Goal: Task Accomplishment & Management: Manage account settings

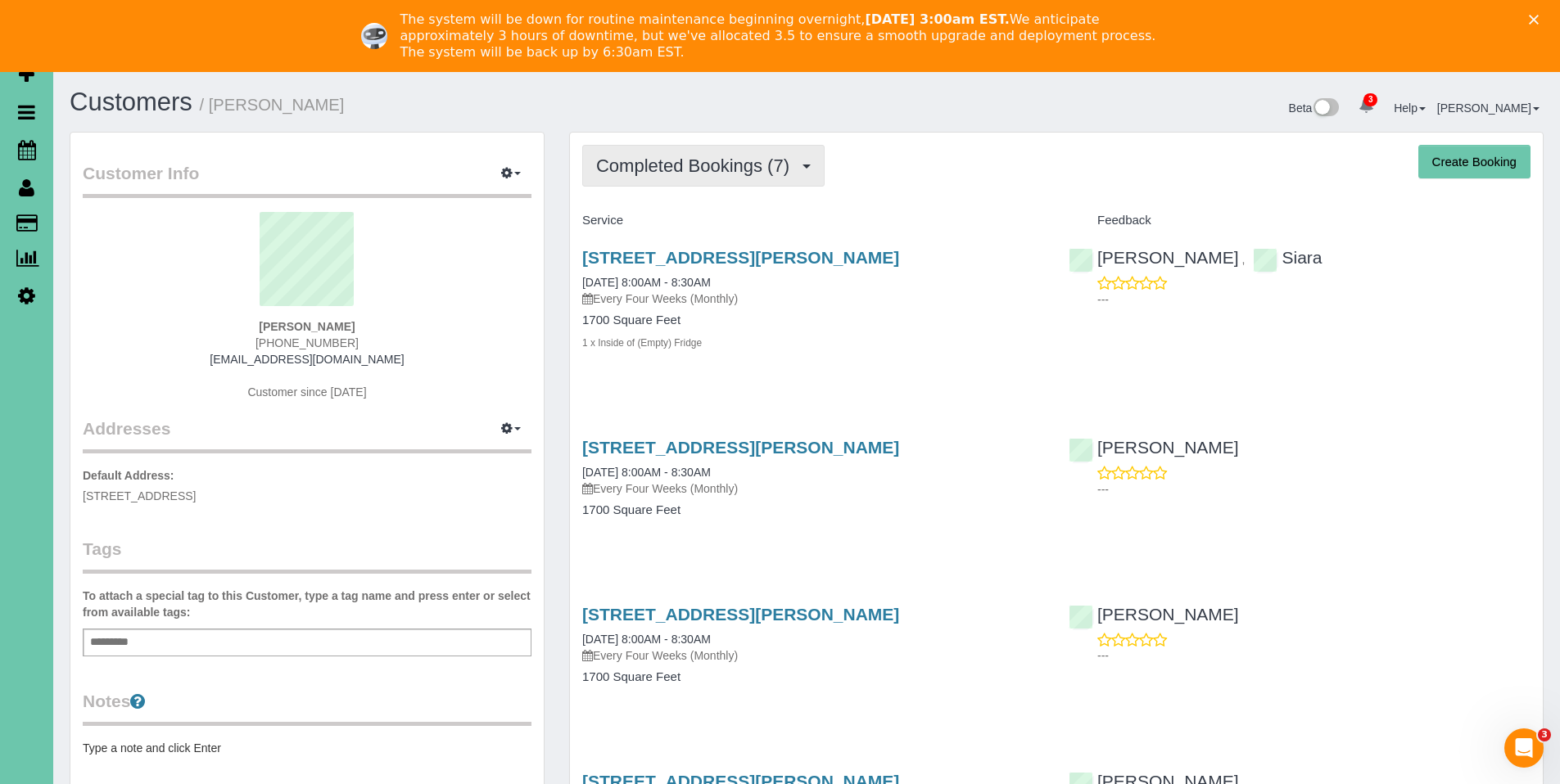
click at [692, 175] on span "Completed Bookings (7)" at bounding box center [696, 165] width 201 height 21
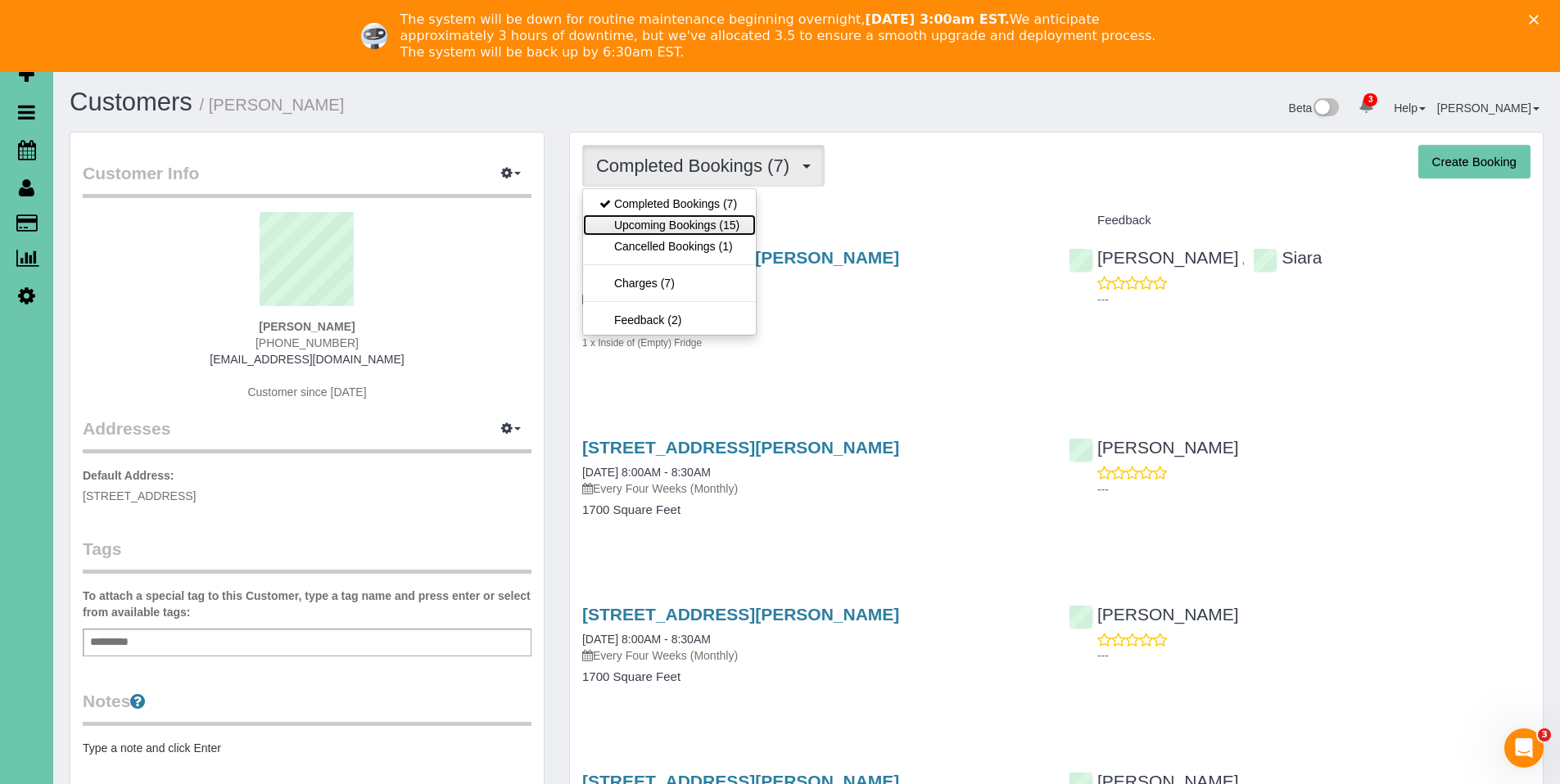
click at [680, 218] on link "Upcoming Bookings (15)" at bounding box center [669, 226] width 173 height 21
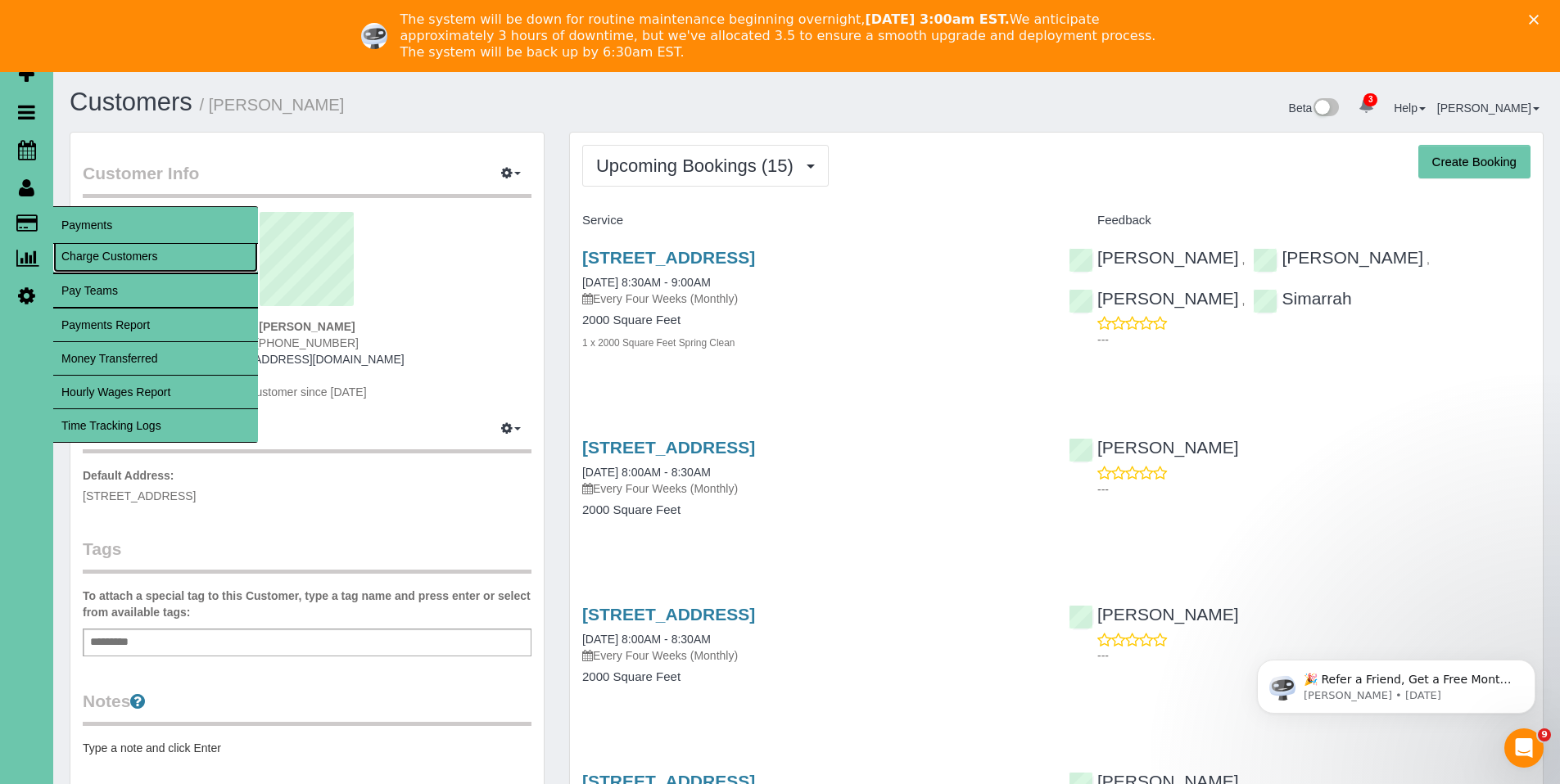
click at [93, 254] on link "Charge Customers" at bounding box center [155, 257] width 205 height 33
select select
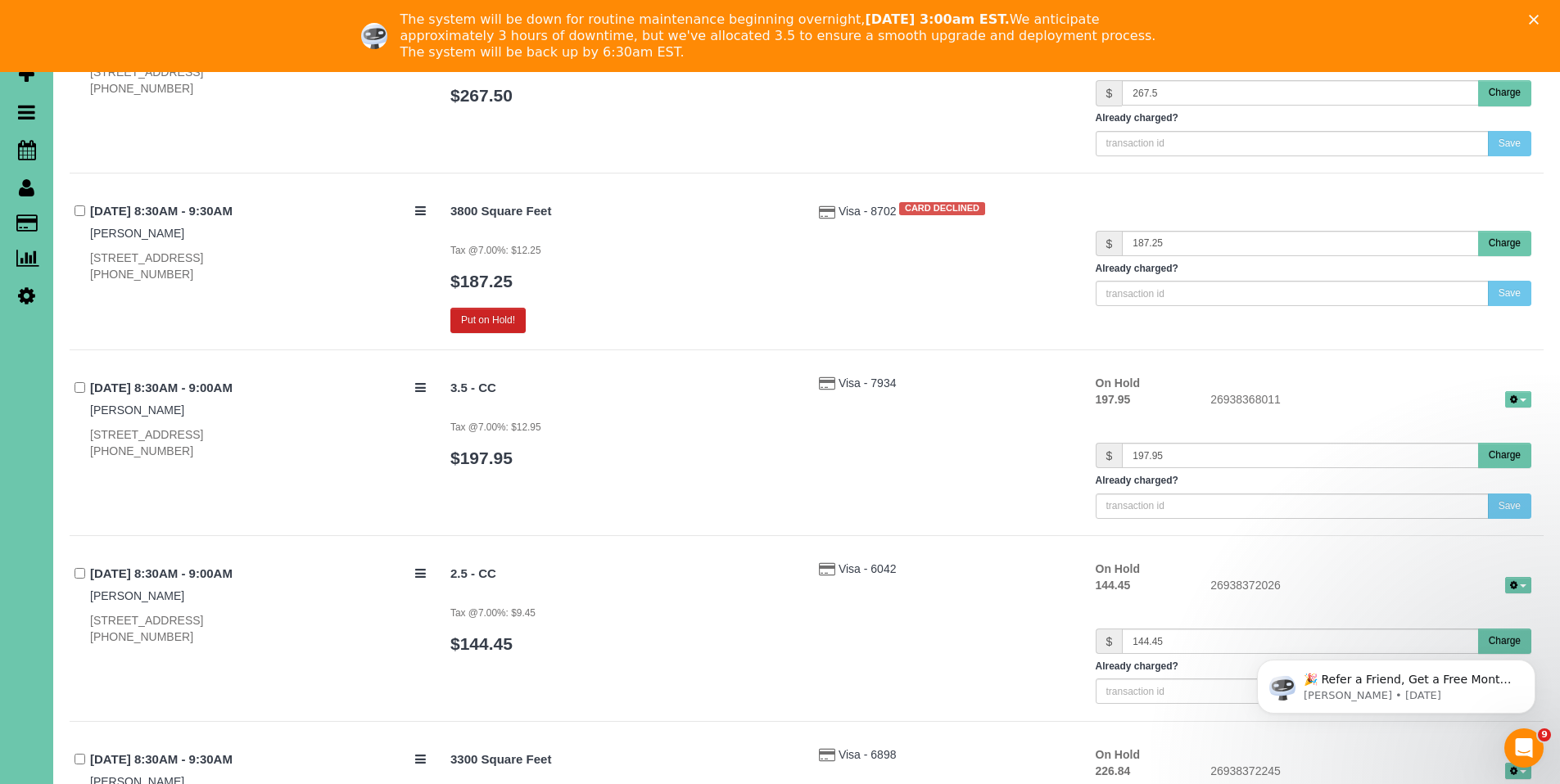
scroll to position [3437, 0]
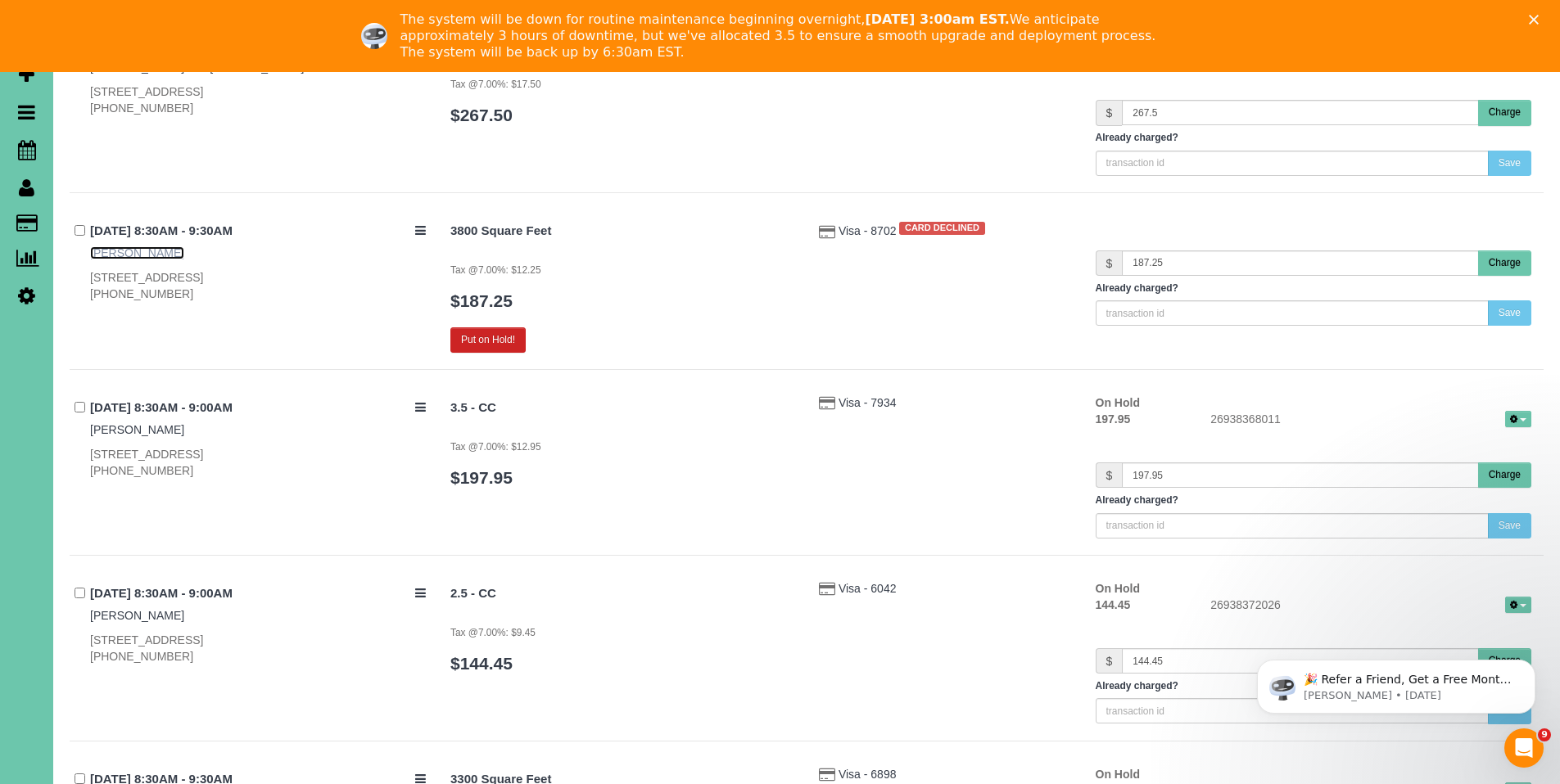
click at [145, 255] on link "Dawn Olijnek" at bounding box center [137, 252] width 94 height 13
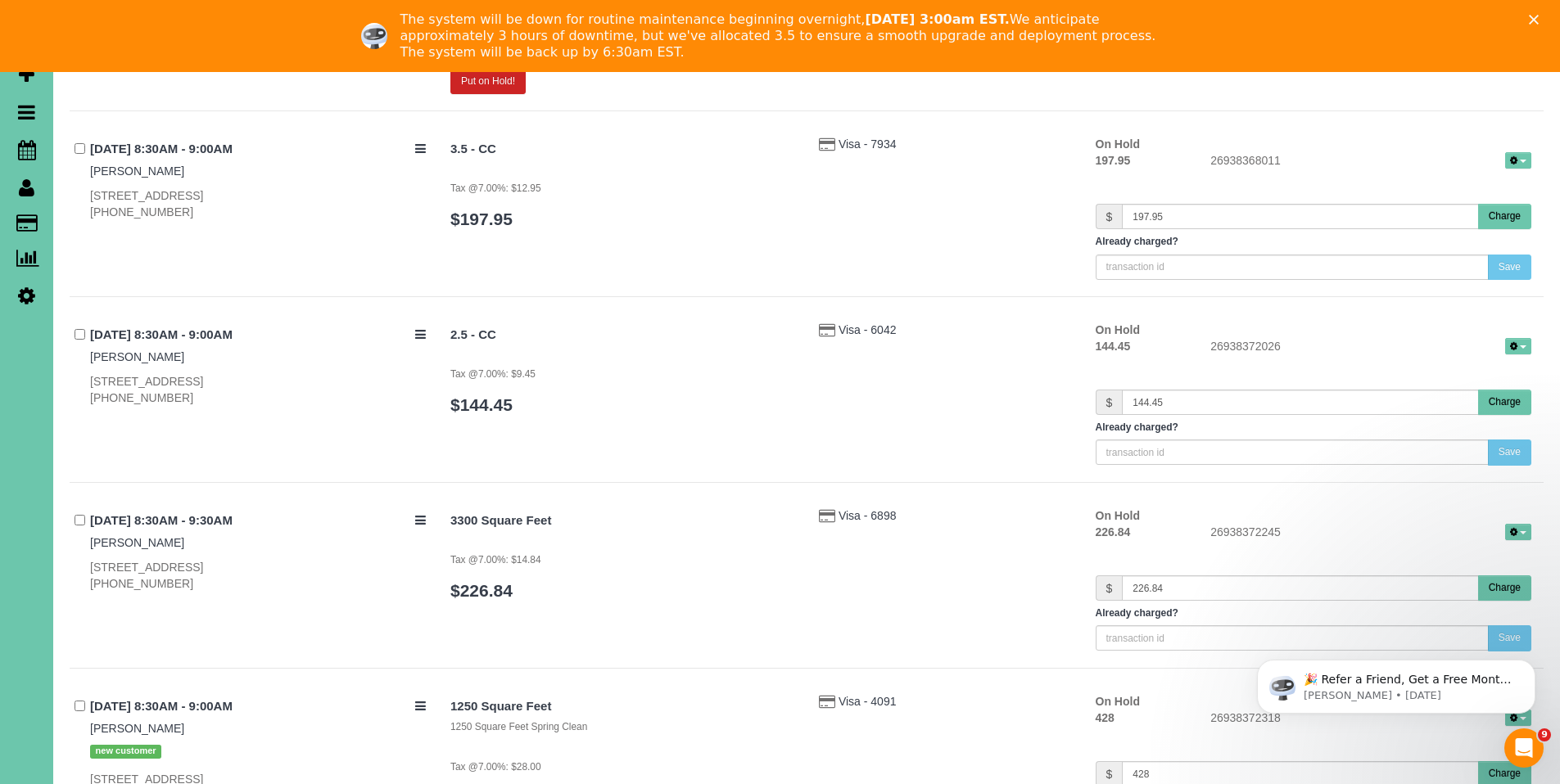
scroll to position [3348, 0]
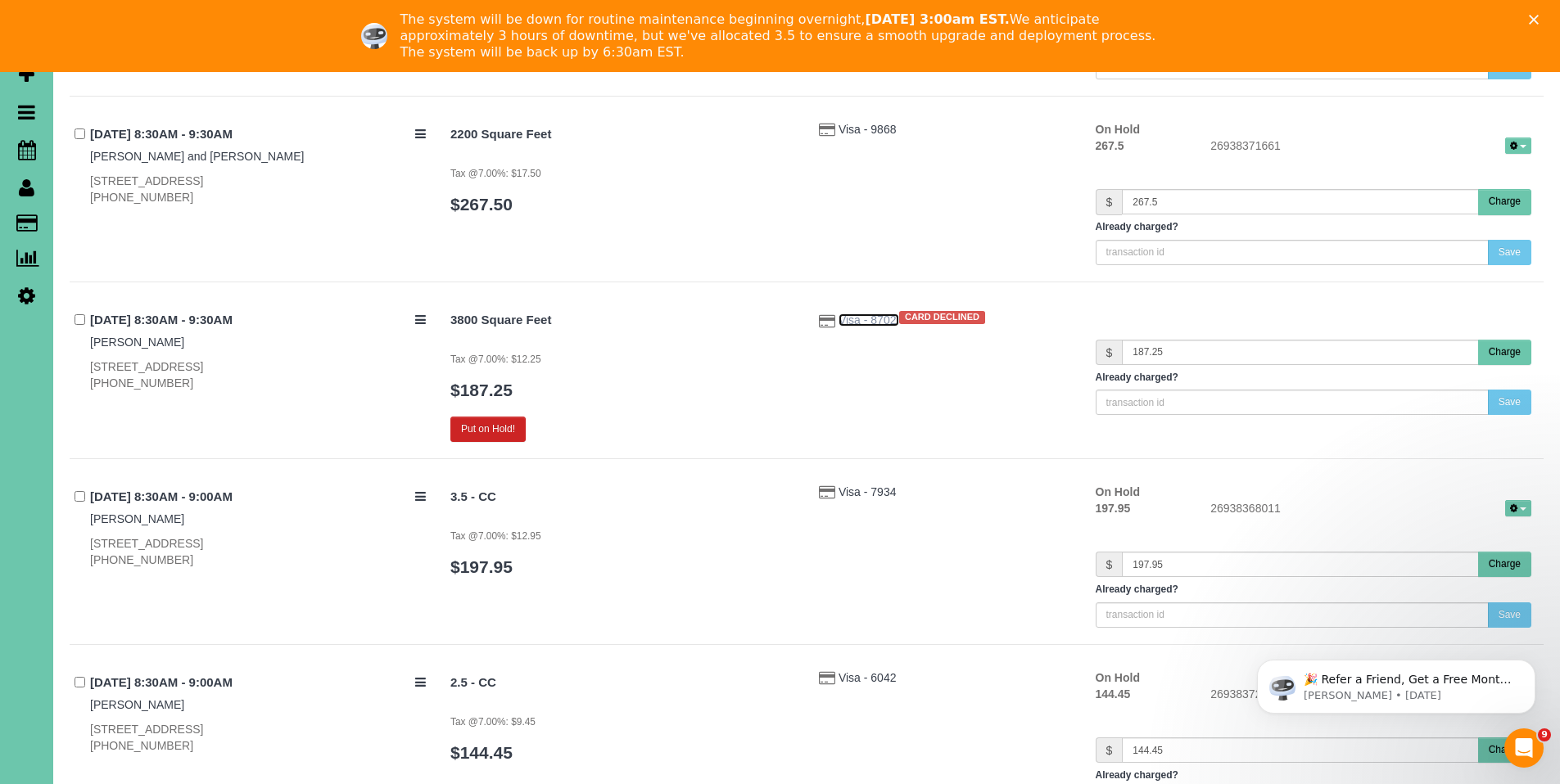
click at [844, 321] on span "Visa - 8702" at bounding box center [868, 319] width 61 height 13
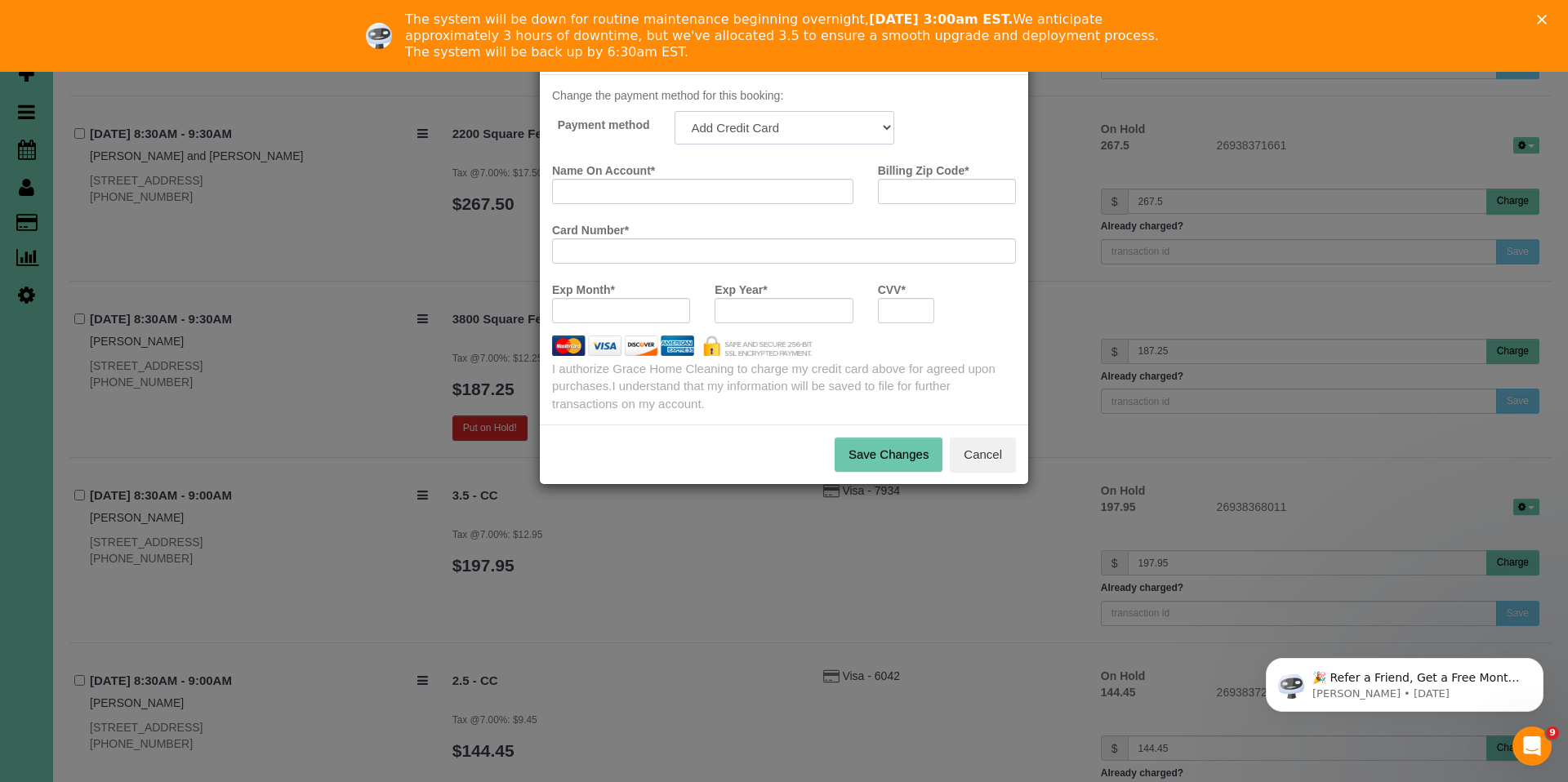
click at [768, 130] on select "Visa - 4972 - 01/2028 Add Credit Card ─────────────── Cash Check Paypal" at bounding box center [784, 128] width 220 height 33
select select "string:fspay-1ab8a20a-1b56-4838-90f0-7c1c4cb03192"
click at [674, 111] on select "Visa - 4972 - 01/2028 Add Credit Card ─────────────── Cash Check Paypal" at bounding box center [784, 128] width 220 height 33
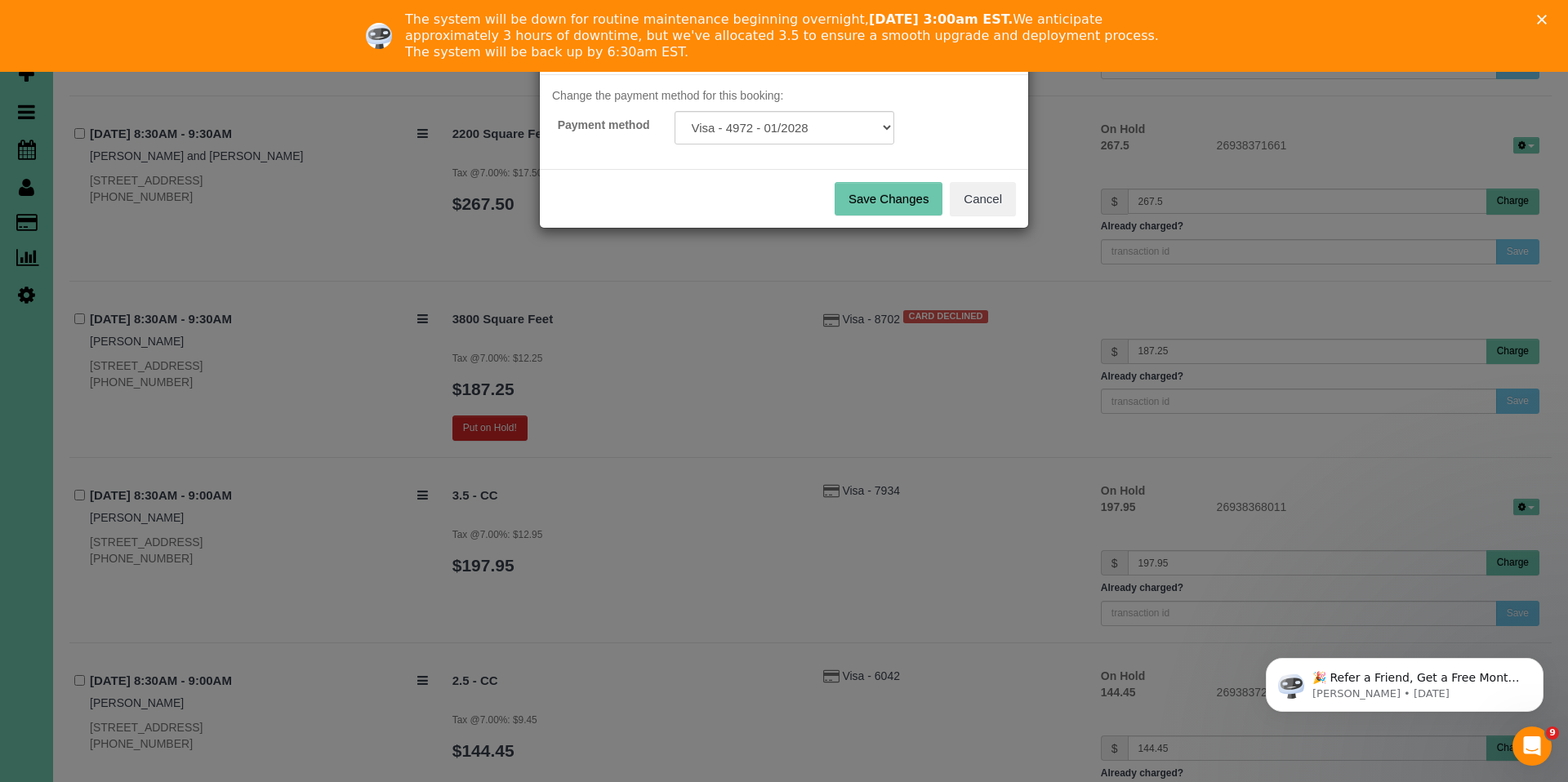
click at [888, 190] on button "Save Changes" at bounding box center [888, 199] width 108 height 34
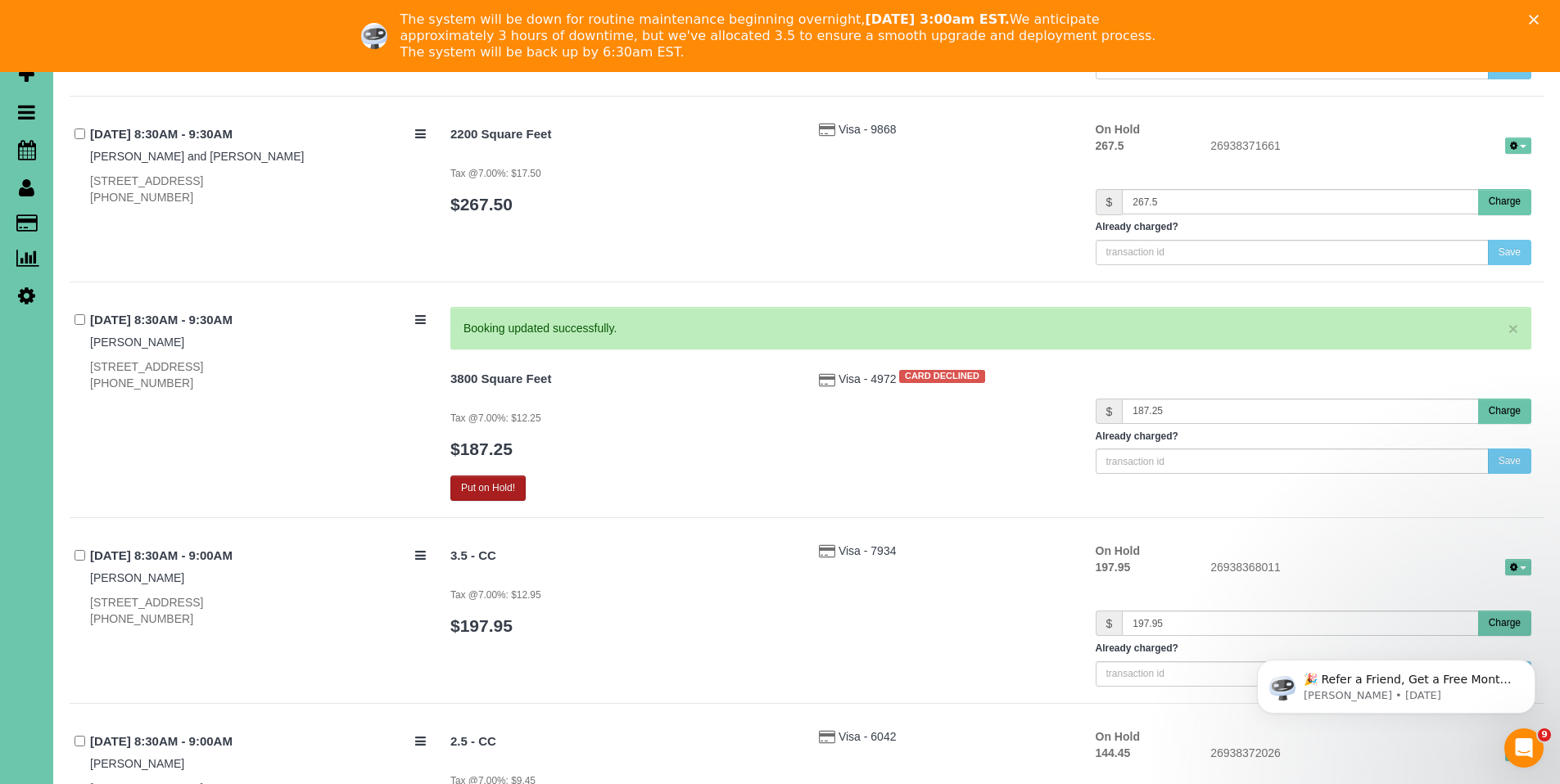
click at [487, 433] on div "3800 Square Feet Tax @7.00%: $12.25 $187.25 Put on Hold!" at bounding box center [622, 433] width 368 height 135
click at [493, 490] on button "Put on Hold!" at bounding box center [487, 488] width 75 height 25
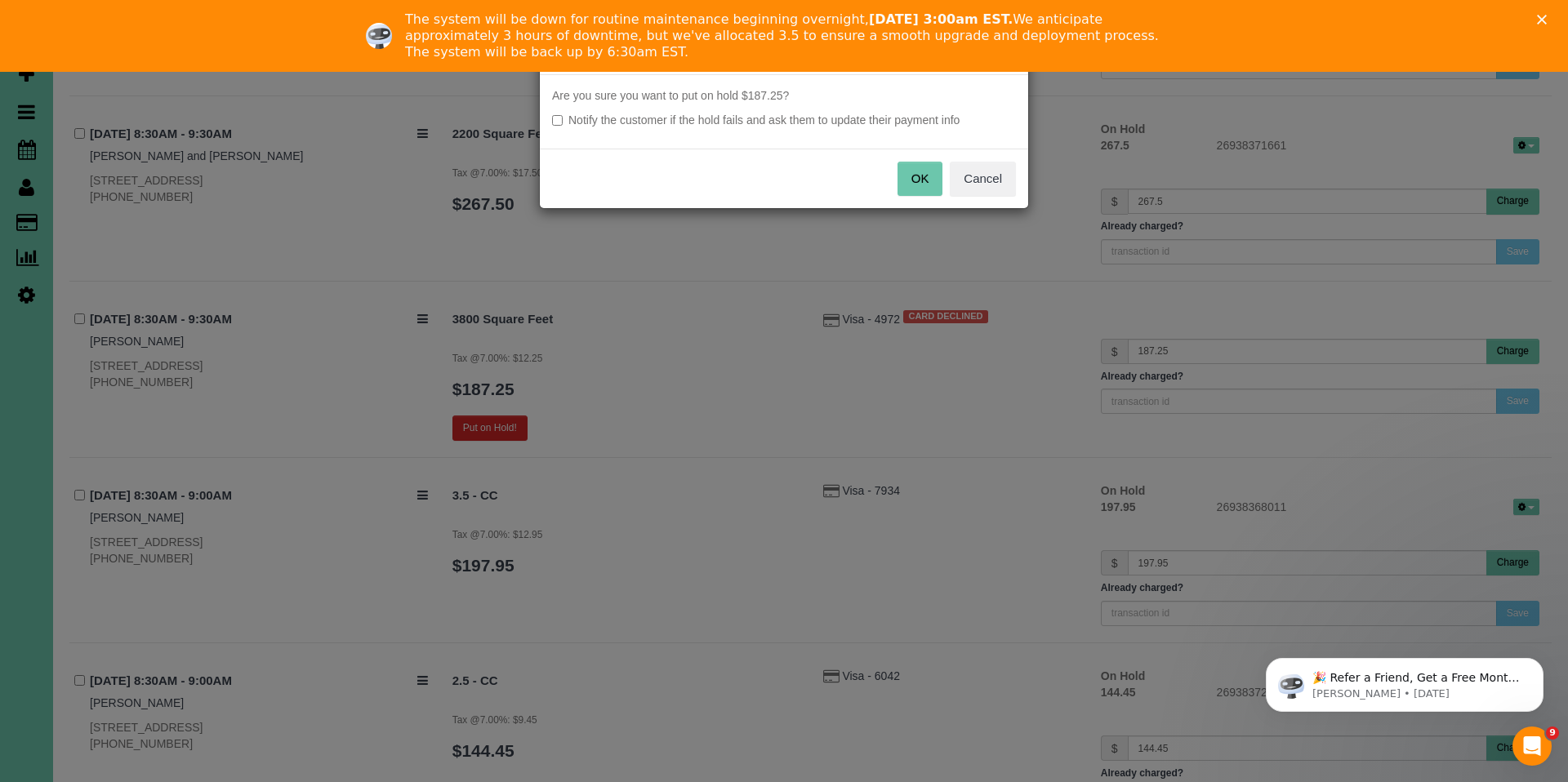
click at [931, 168] on button "OK" at bounding box center [919, 178] width 46 height 34
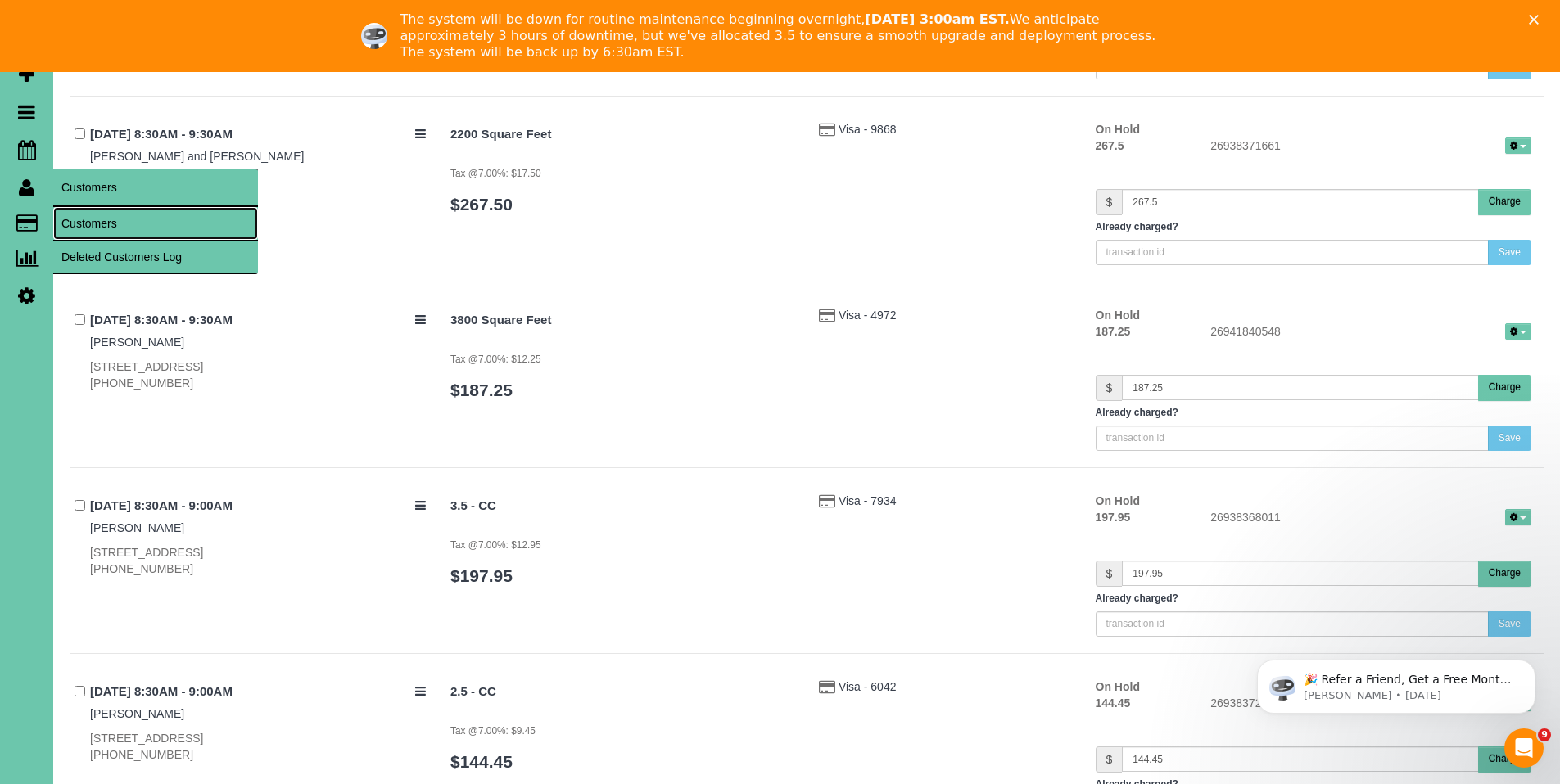
click at [99, 226] on link "Customers" at bounding box center [155, 224] width 205 height 33
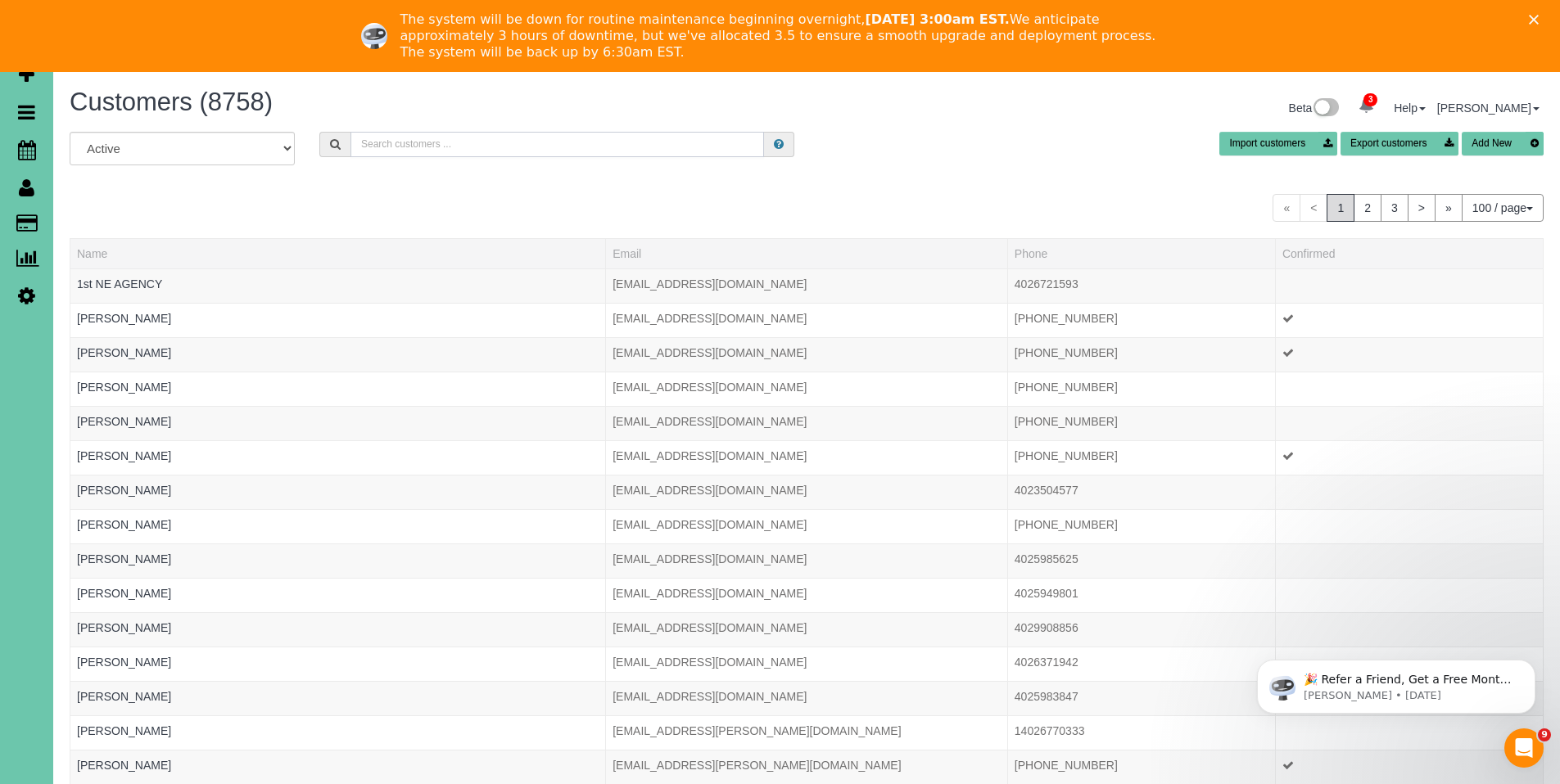
click at [428, 143] on input "text" at bounding box center [557, 144] width 413 height 25
type input "mama win"
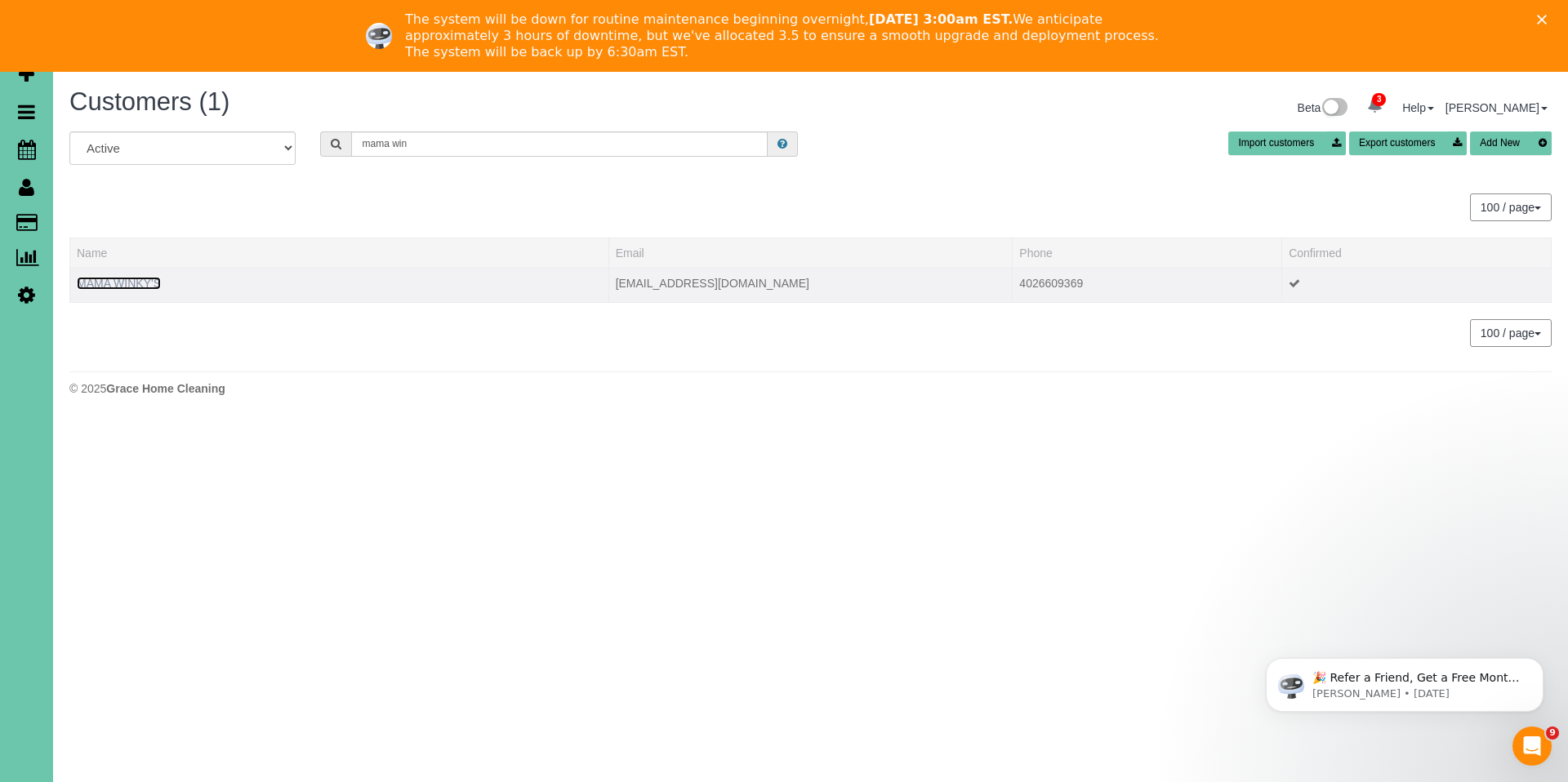
click at [101, 287] on link "MAMA WINKY'S" at bounding box center [119, 282] width 84 height 13
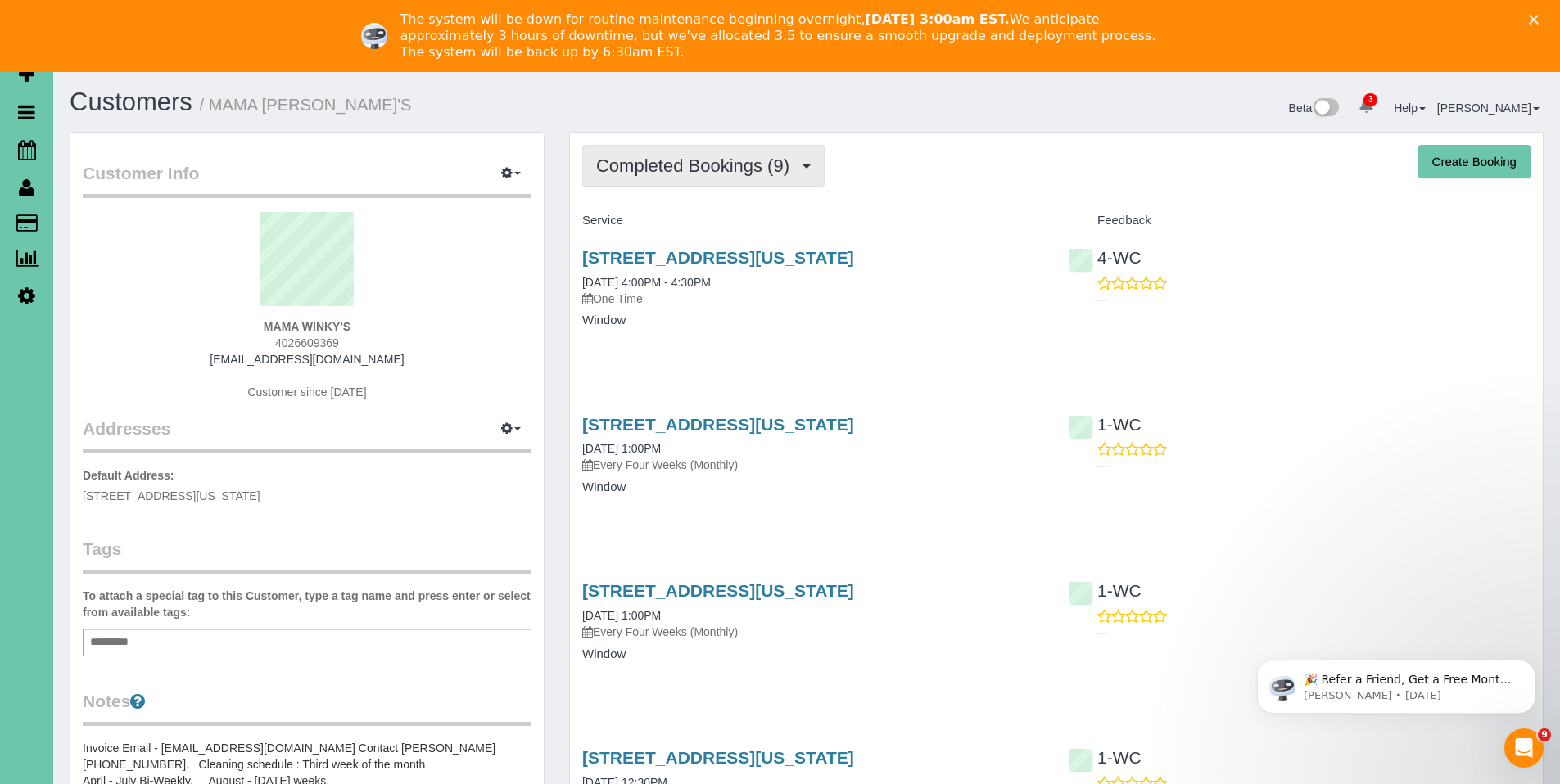
click at [681, 175] on span "Completed Bookings (9)" at bounding box center [696, 165] width 201 height 21
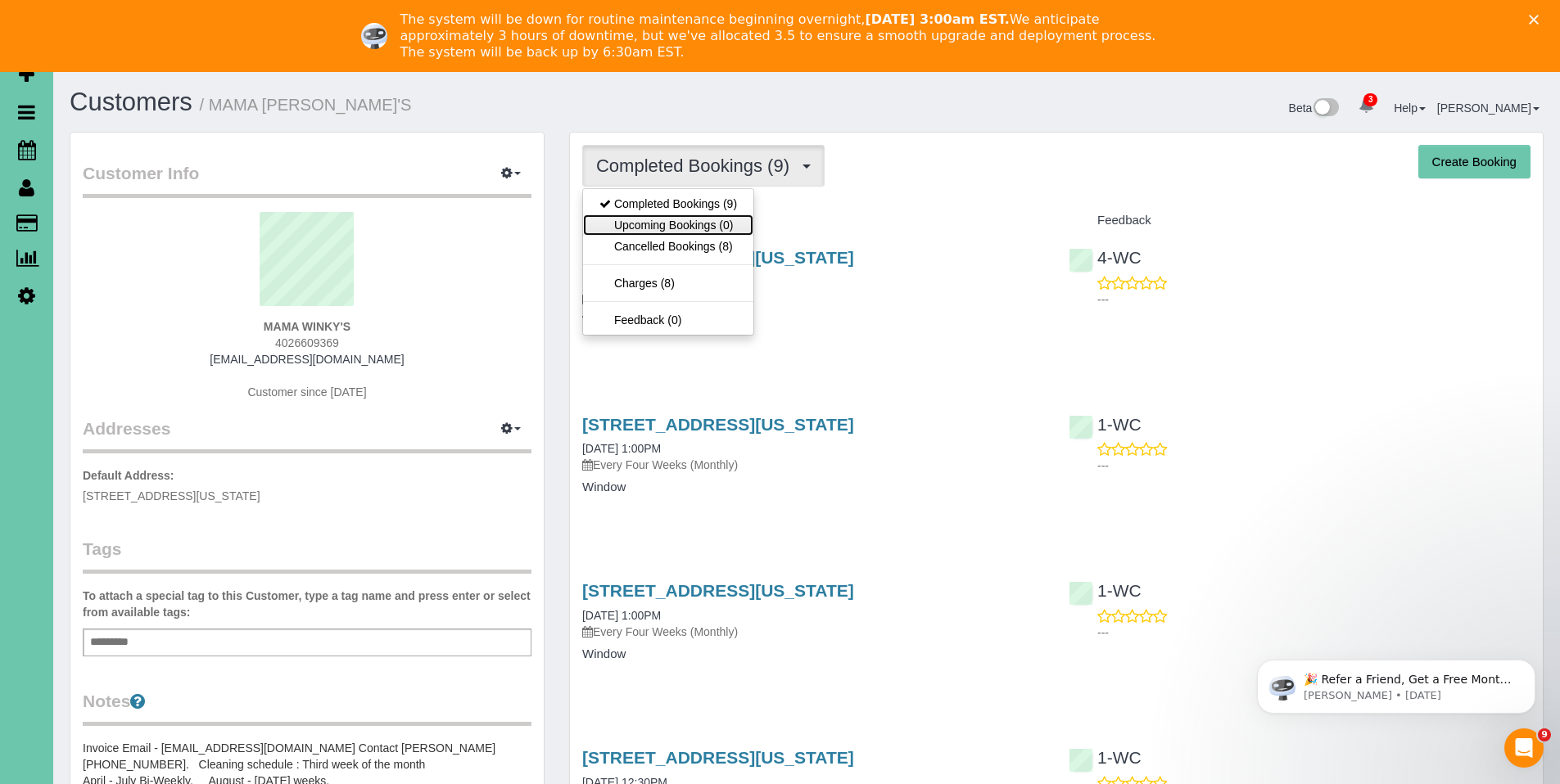
click at [671, 218] on link "Upcoming Bookings (0)" at bounding box center [668, 226] width 170 height 21
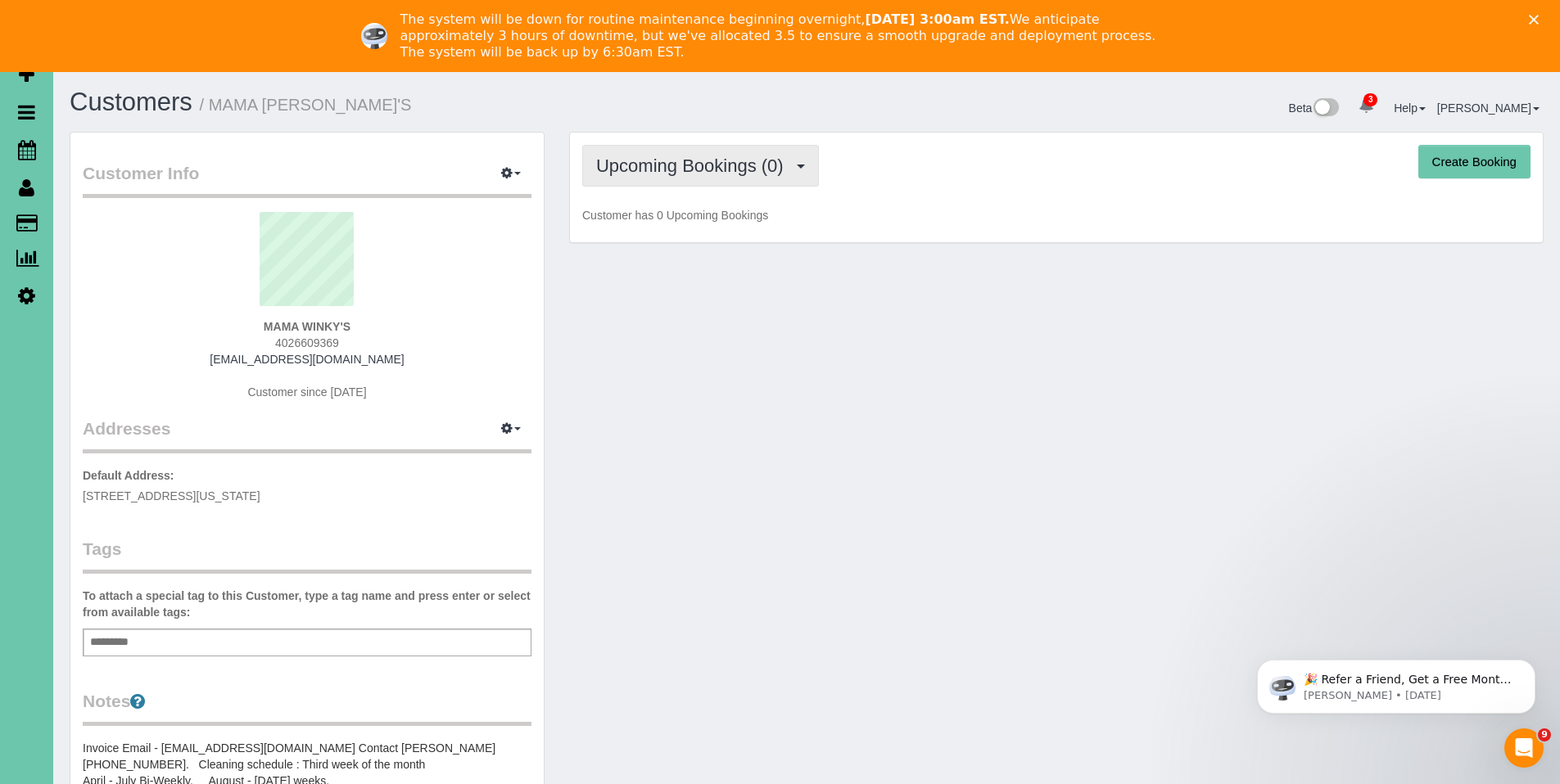
click at [725, 166] on span "Upcoming Bookings (0)" at bounding box center [694, 165] width 195 height 21
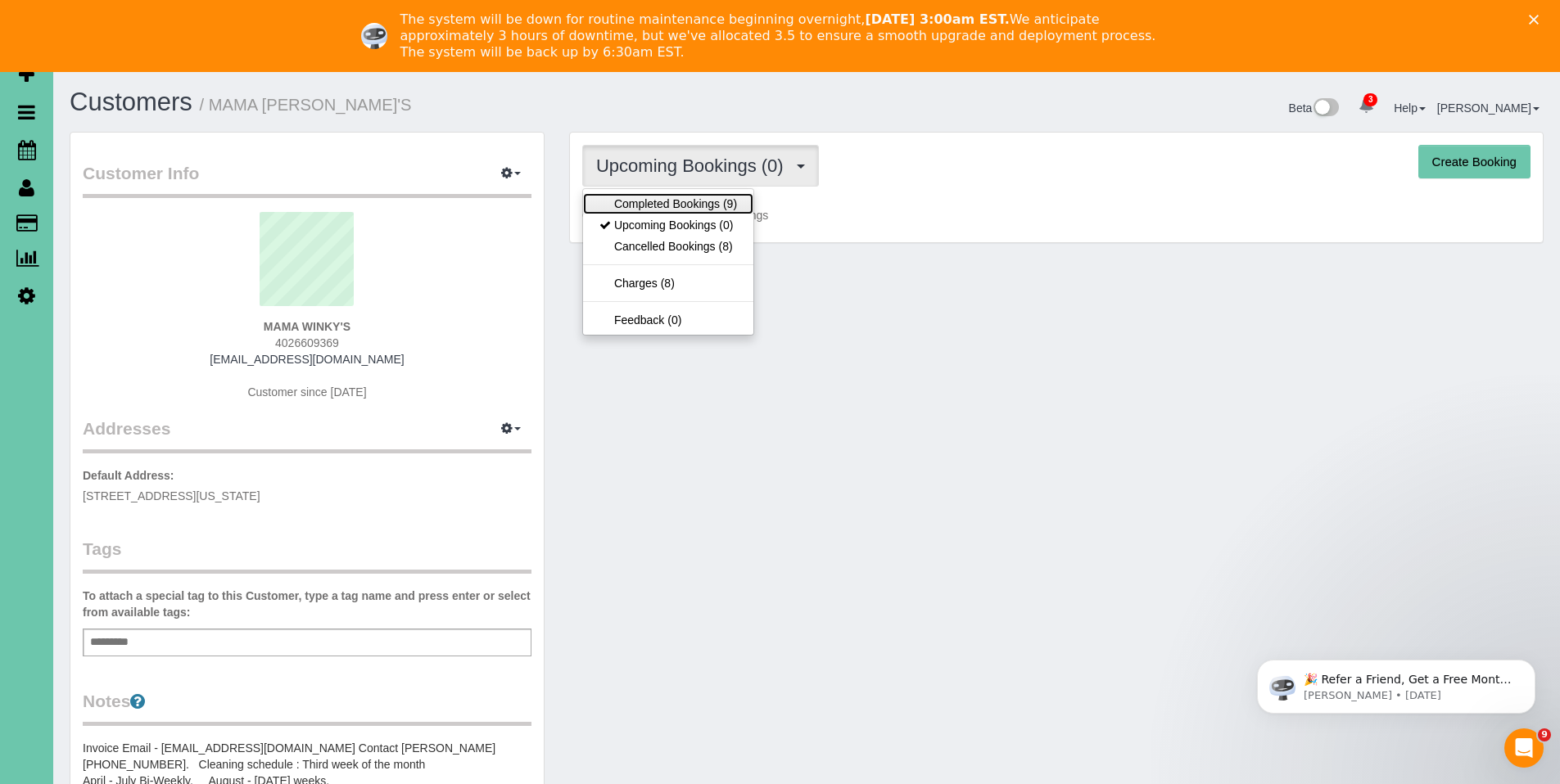
click at [704, 207] on link "Completed Bookings (9)" at bounding box center [668, 204] width 170 height 21
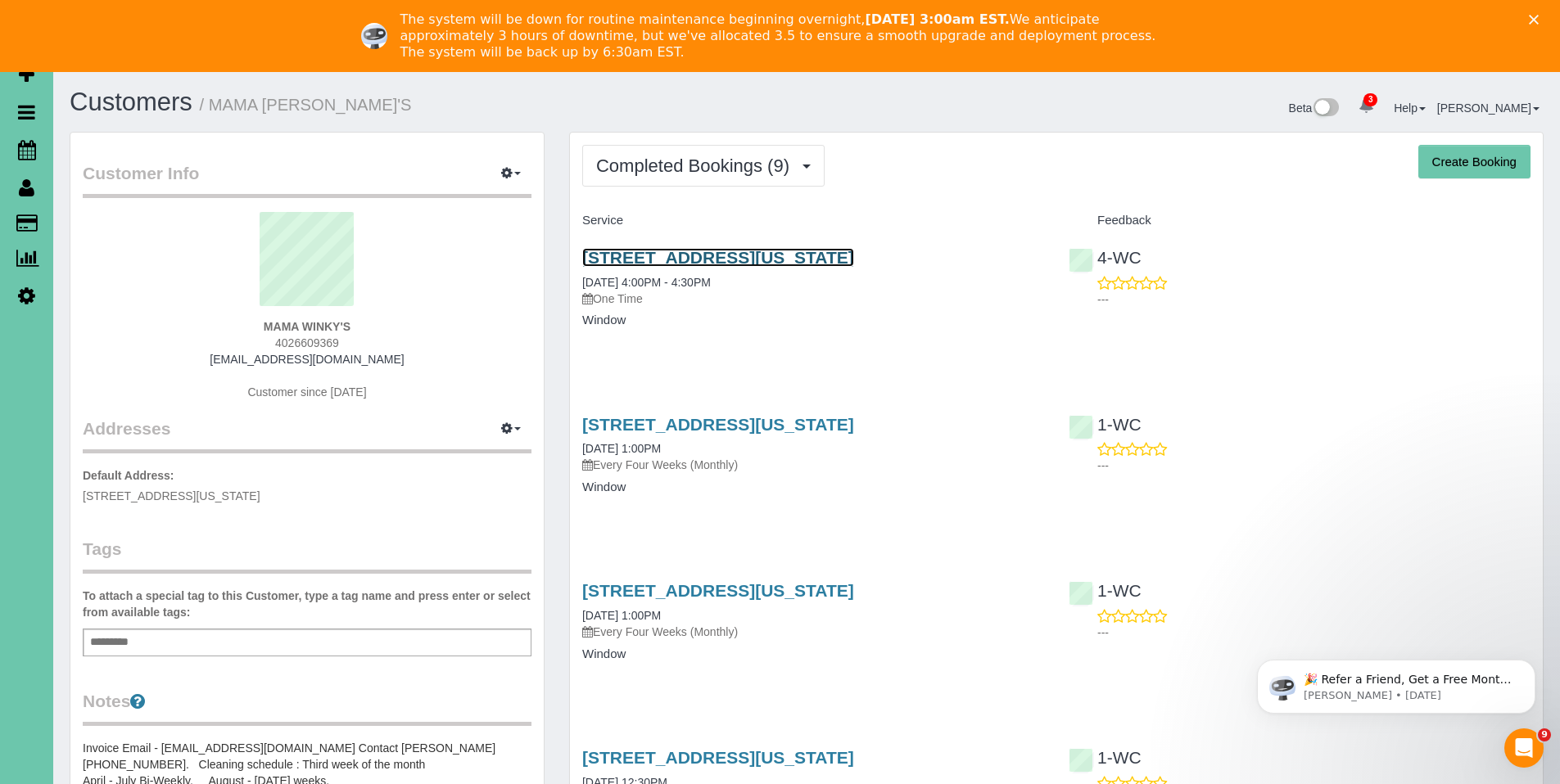
click at [695, 261] on link "132 North Washington Street, Papillion, NE 68046" at bounding box center [718, 257] width 272 height 19
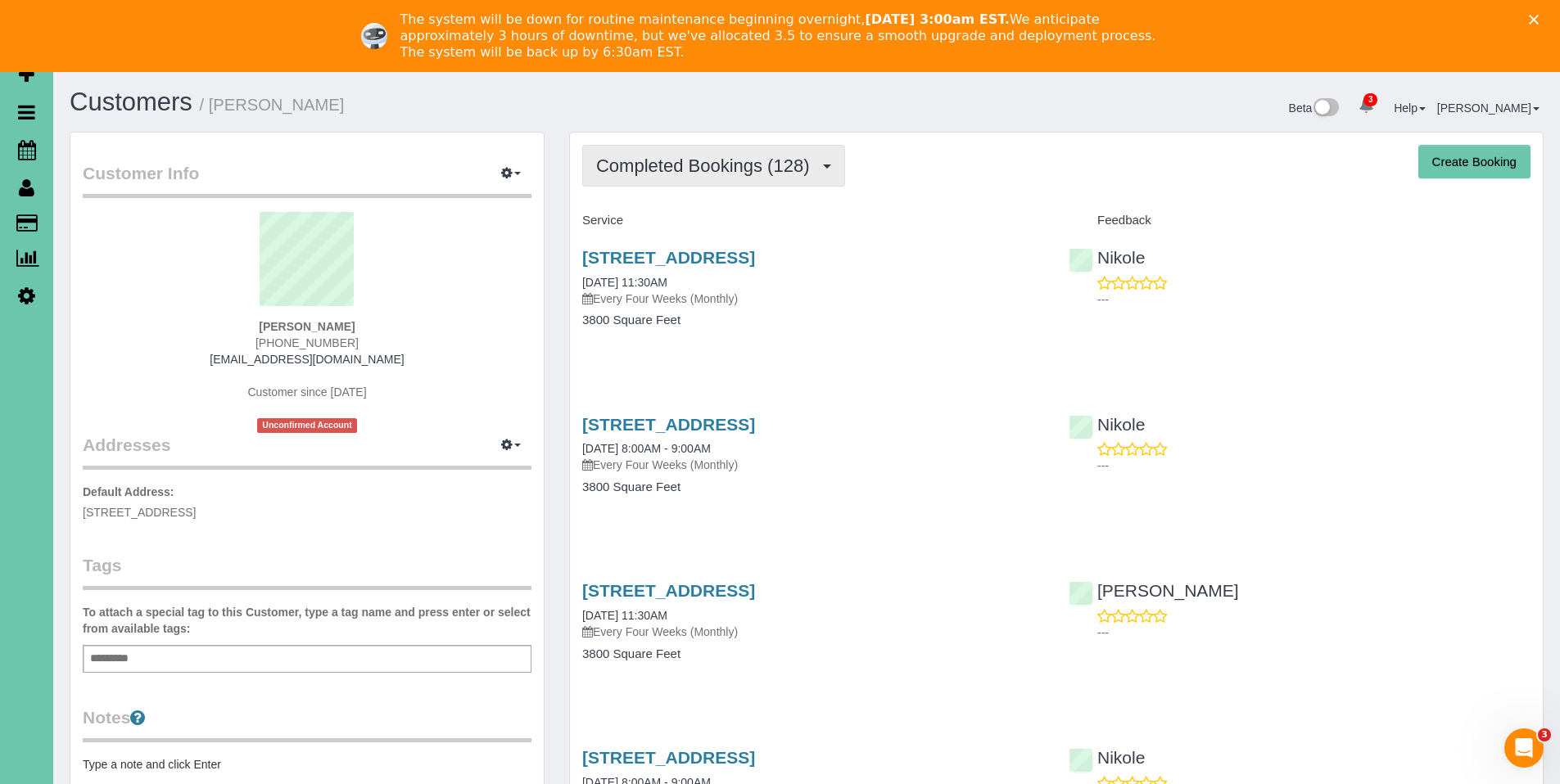
click at [717, 160] on span "Completed Bookings (128)" at bounding box center [706, 165] width 221 height 21
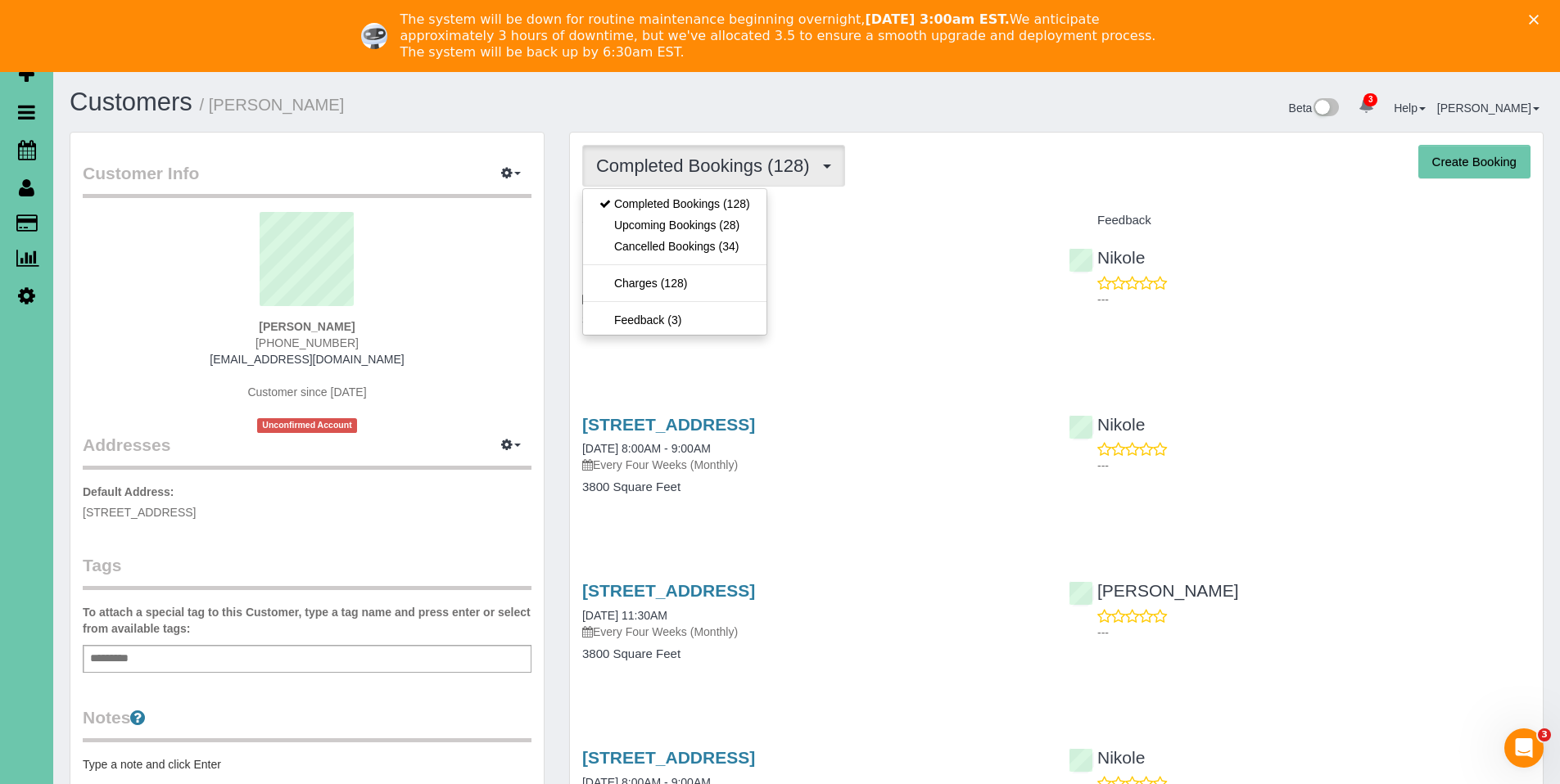
click at [937, 182] on div "Completed Bookings (128) Completed Bookings (128) Upcoming Bookings (28) Cancel…" at bounding box center [1056, 165] width 949 height 42
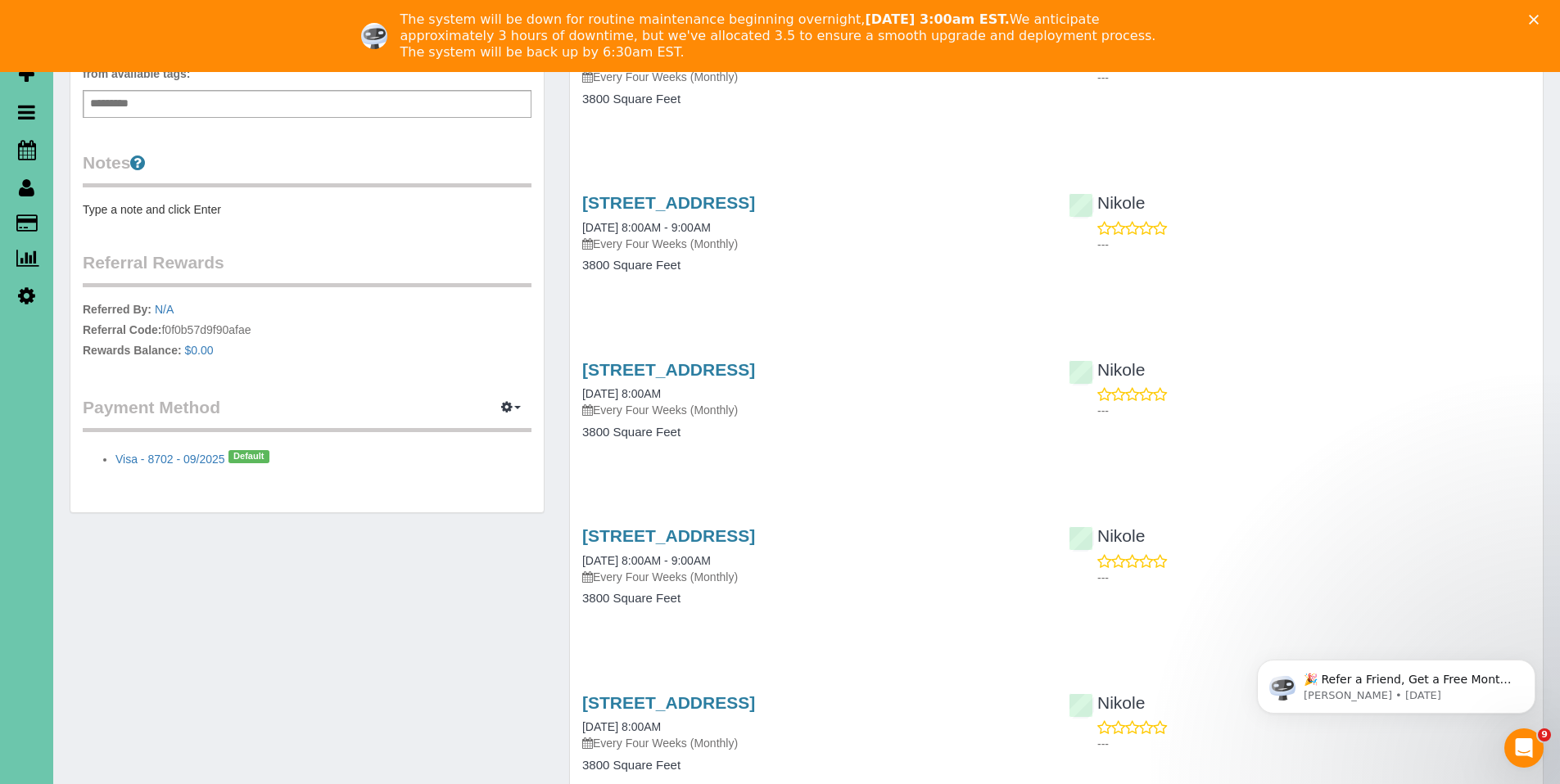
scroll to position [618, 0]
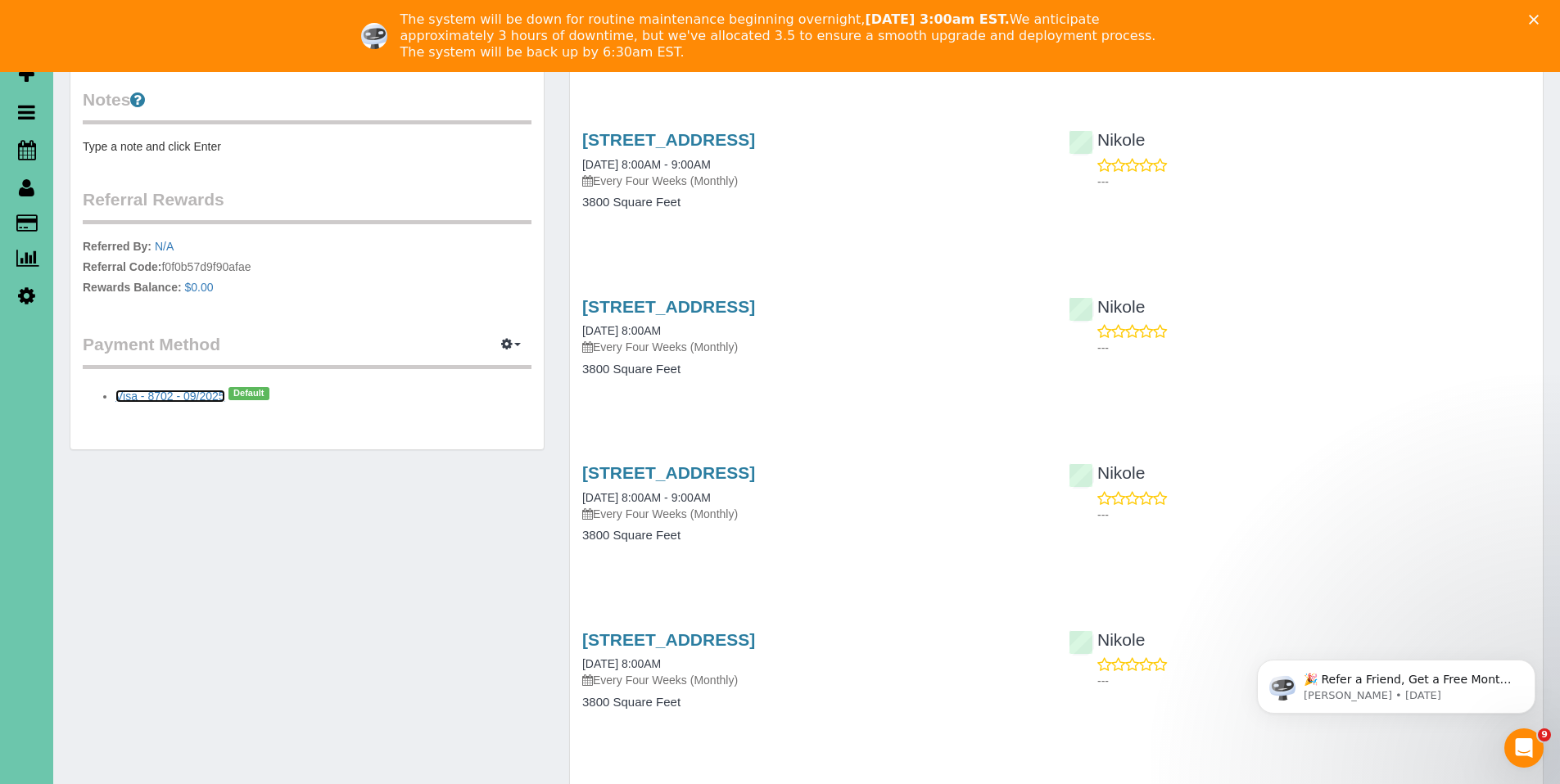
click at [164, 398] on link "Visa - 8702 - 09/2025" at bounding box center [170, 395] width 109 height 13
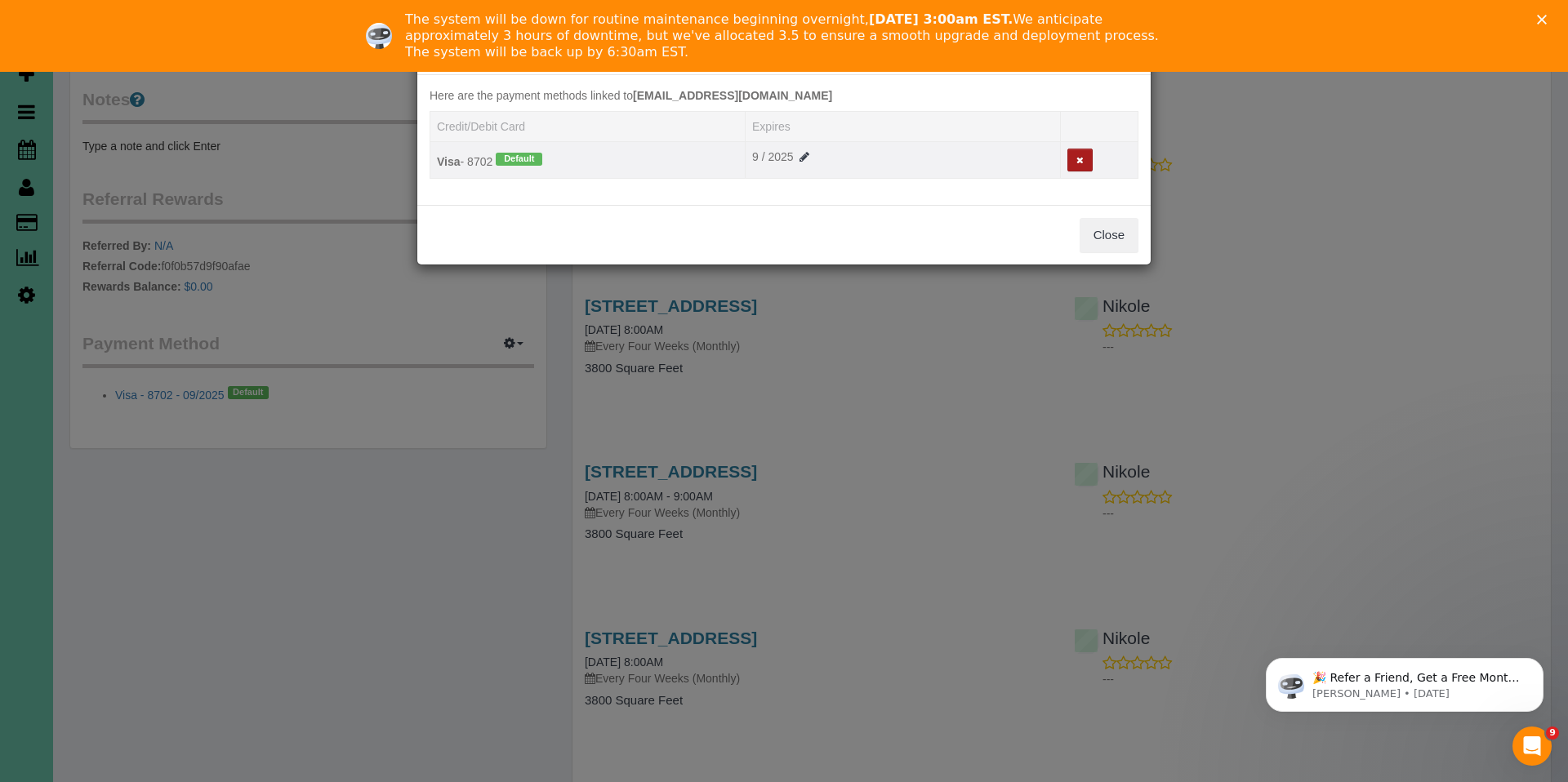
click at [1078, 159] on icon at bounding box center [1080, 160] width 8 height 9
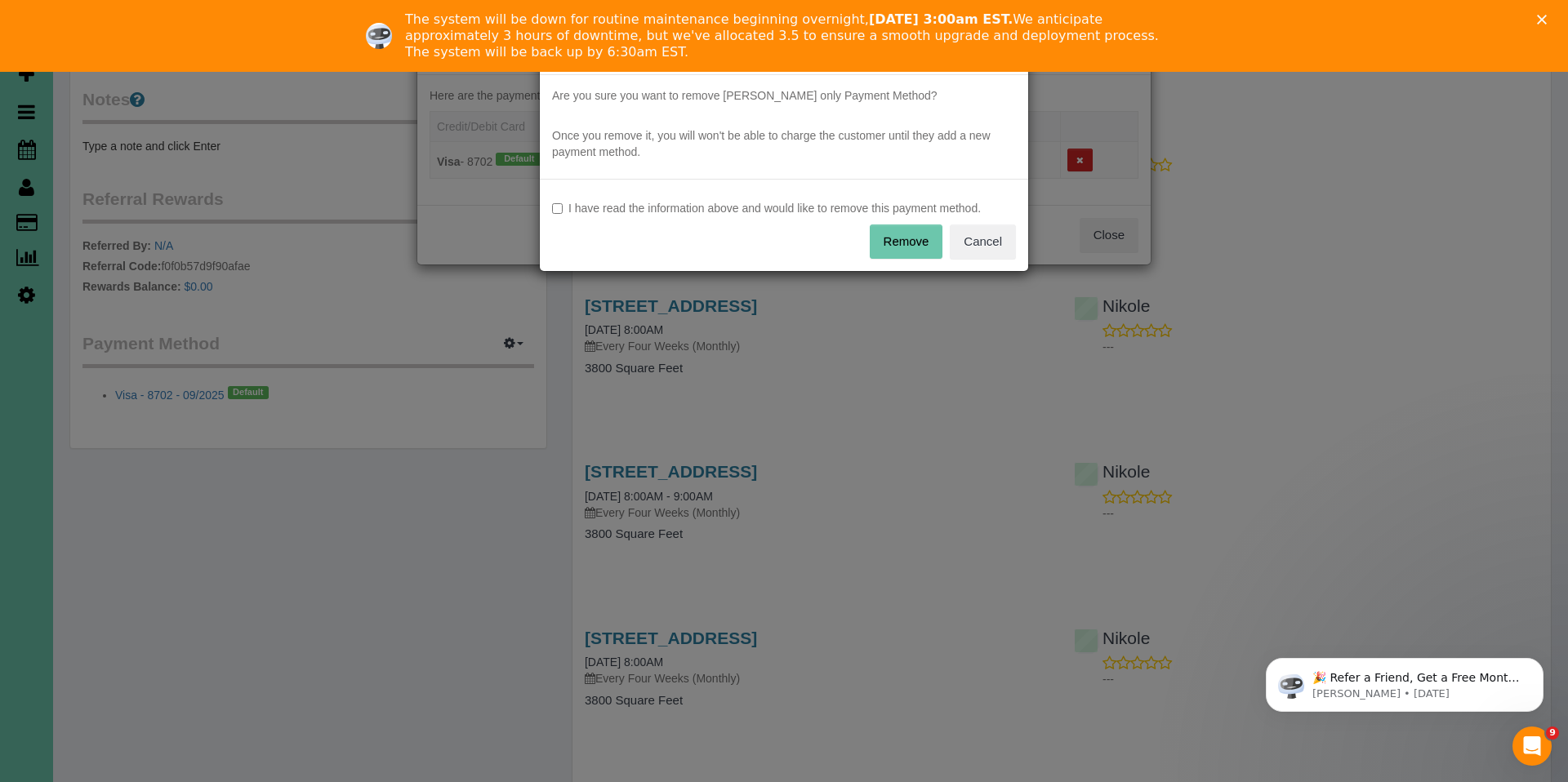
click at [917, 250] on button "Remove" at bounding box center [906, 242] width 73 height 34
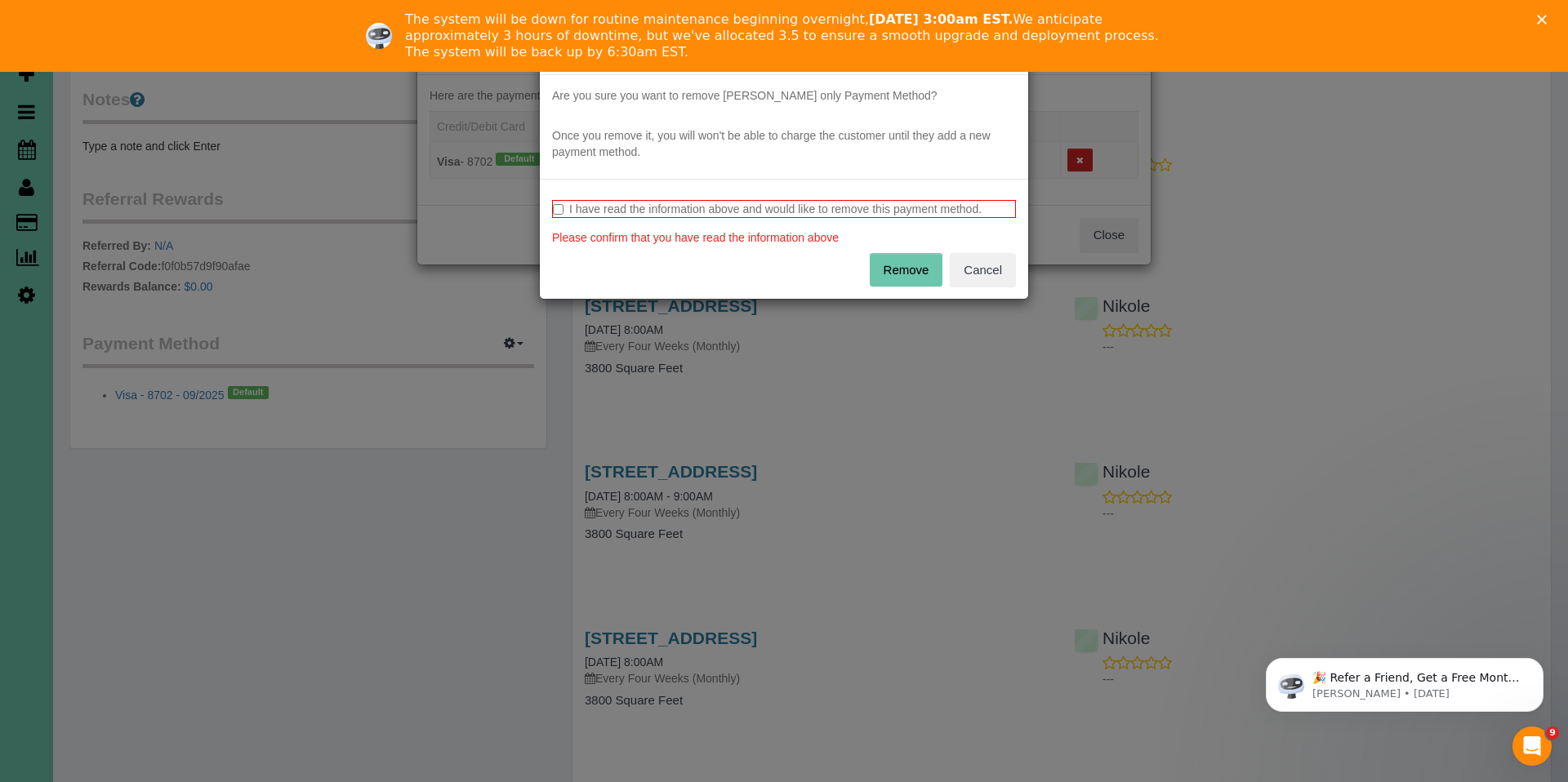
click at [905, 269] on button "Remove" at bounding box center [906, 270] width 73 height 34
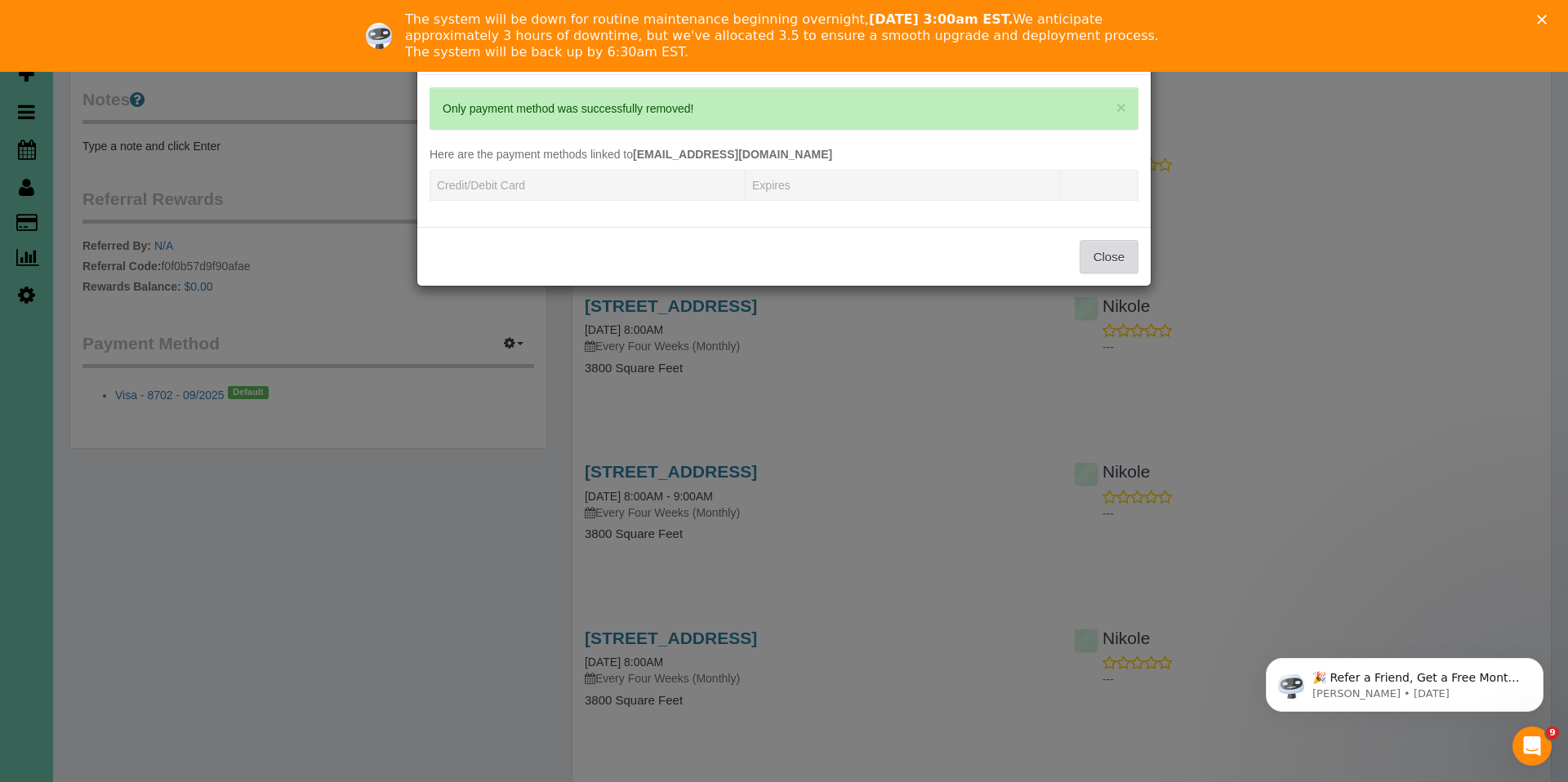
click at [1121, 251] on button "Close" at bounding box center [1108, 256] width 58 height 34
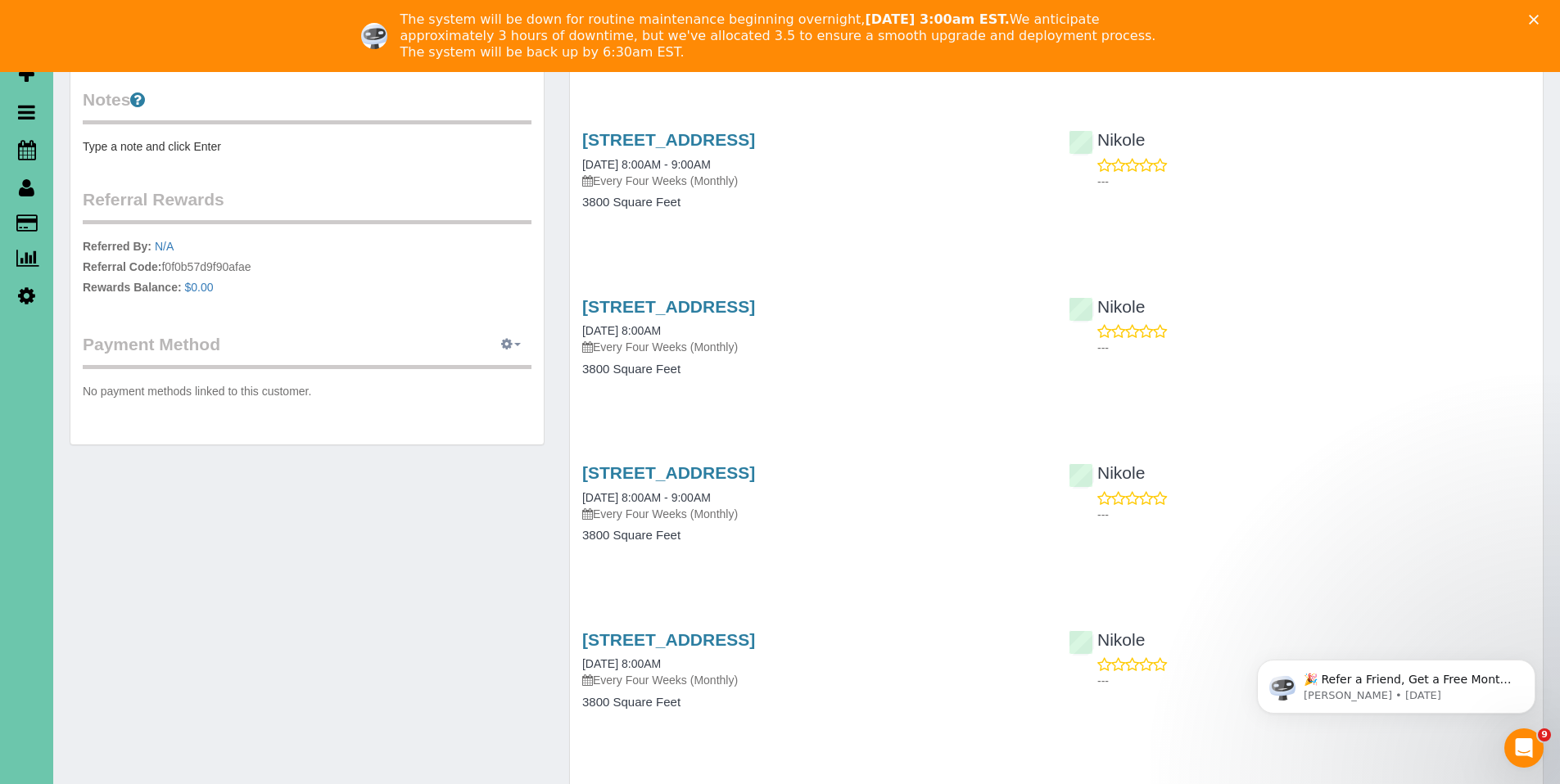
click at [506, 346] on icon "button" at bounding box center [507, 344] width 12 height 10
click at [463, 377] on link "View Payment Methods" at bounding box center [453, 375] width 153 height 21
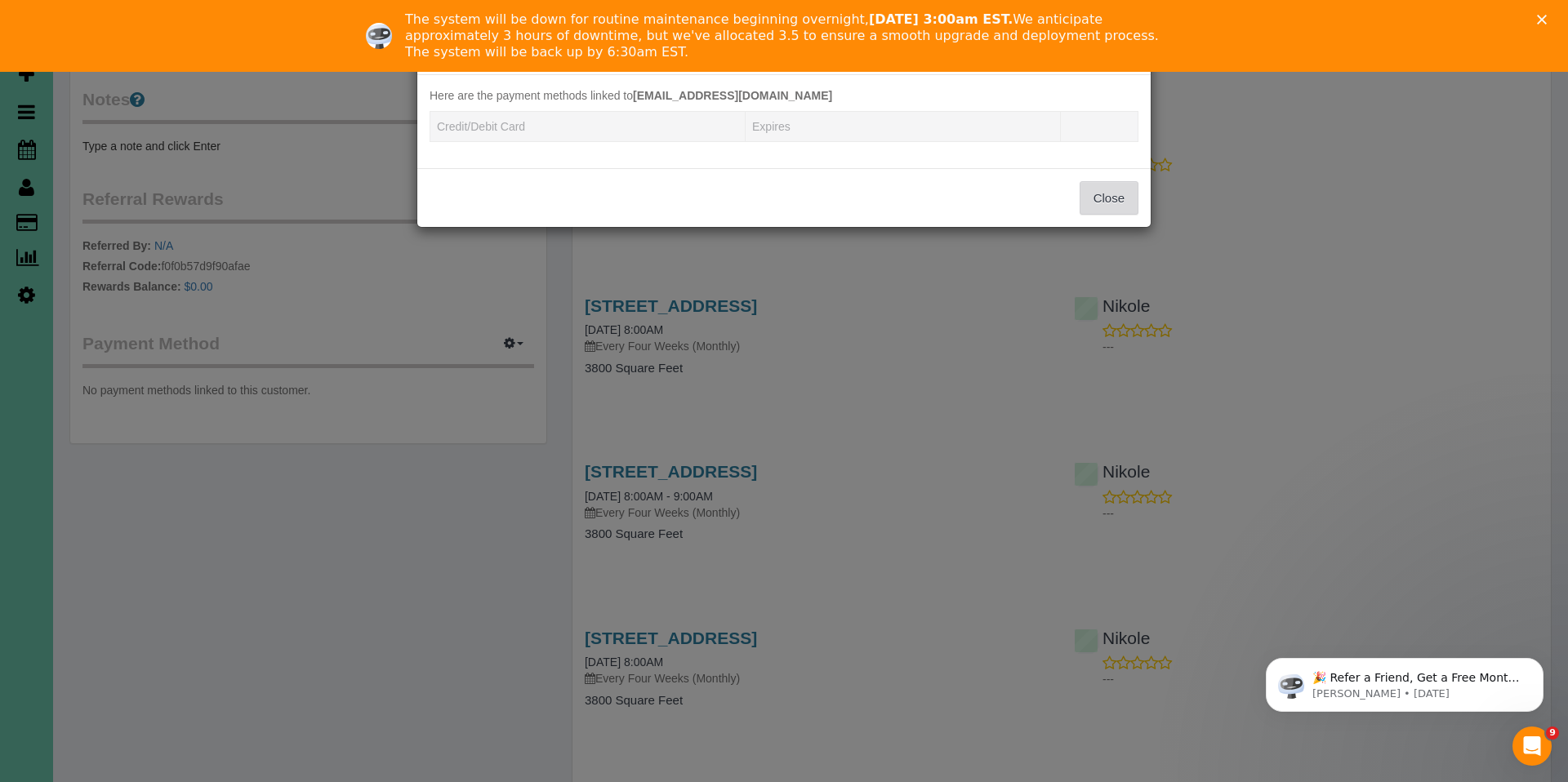
click at [1128, 197] on button "Close" at bounding box center [1108, 198] width 58 height 34
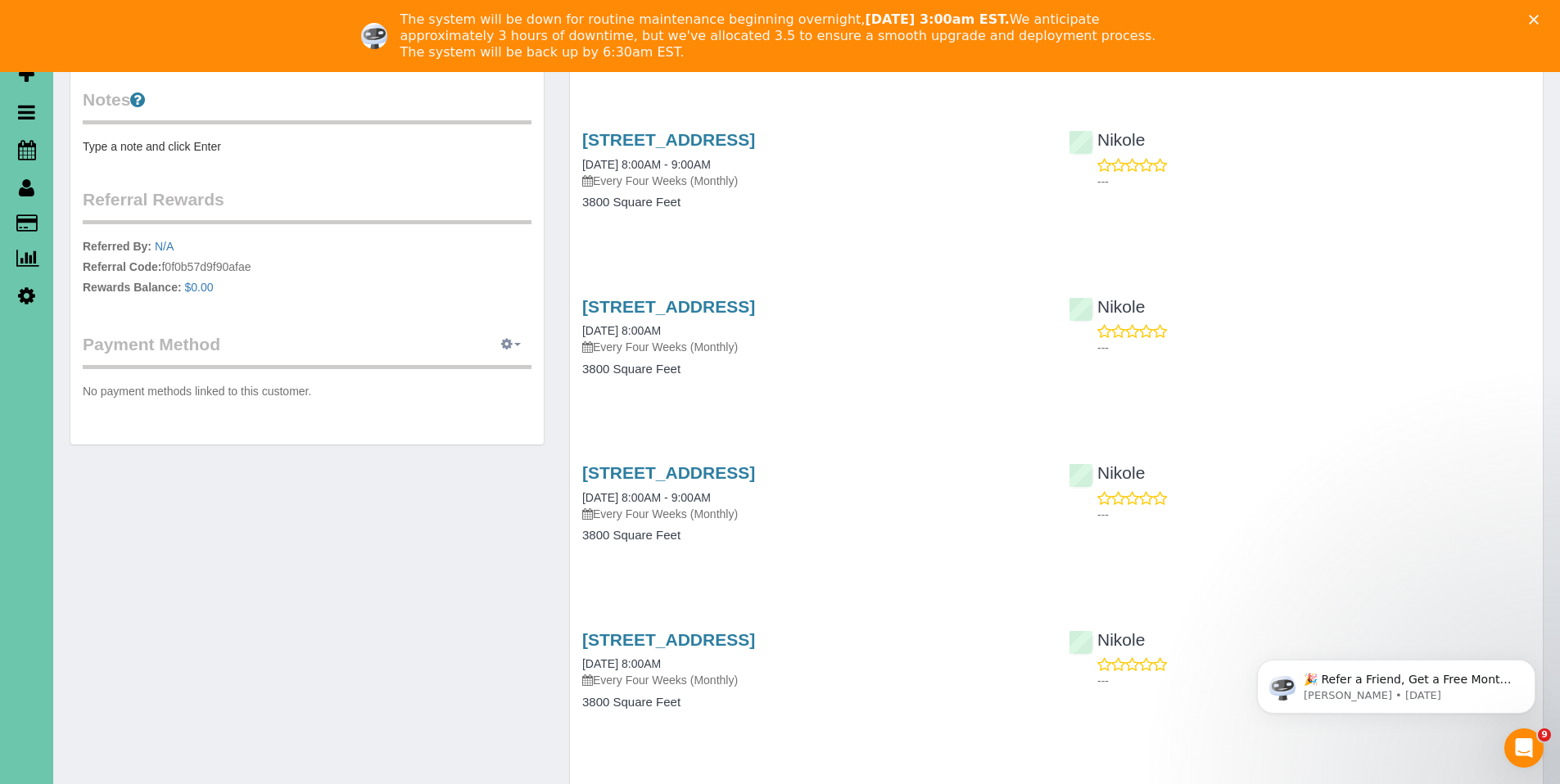
click at [506, 347] on icon "button" at bounding box center [507, 344] width 12 height 10
click at [484, 402] on link "Add Credit/Debit Card" at bounding box center [453, 396] width 153 height 21
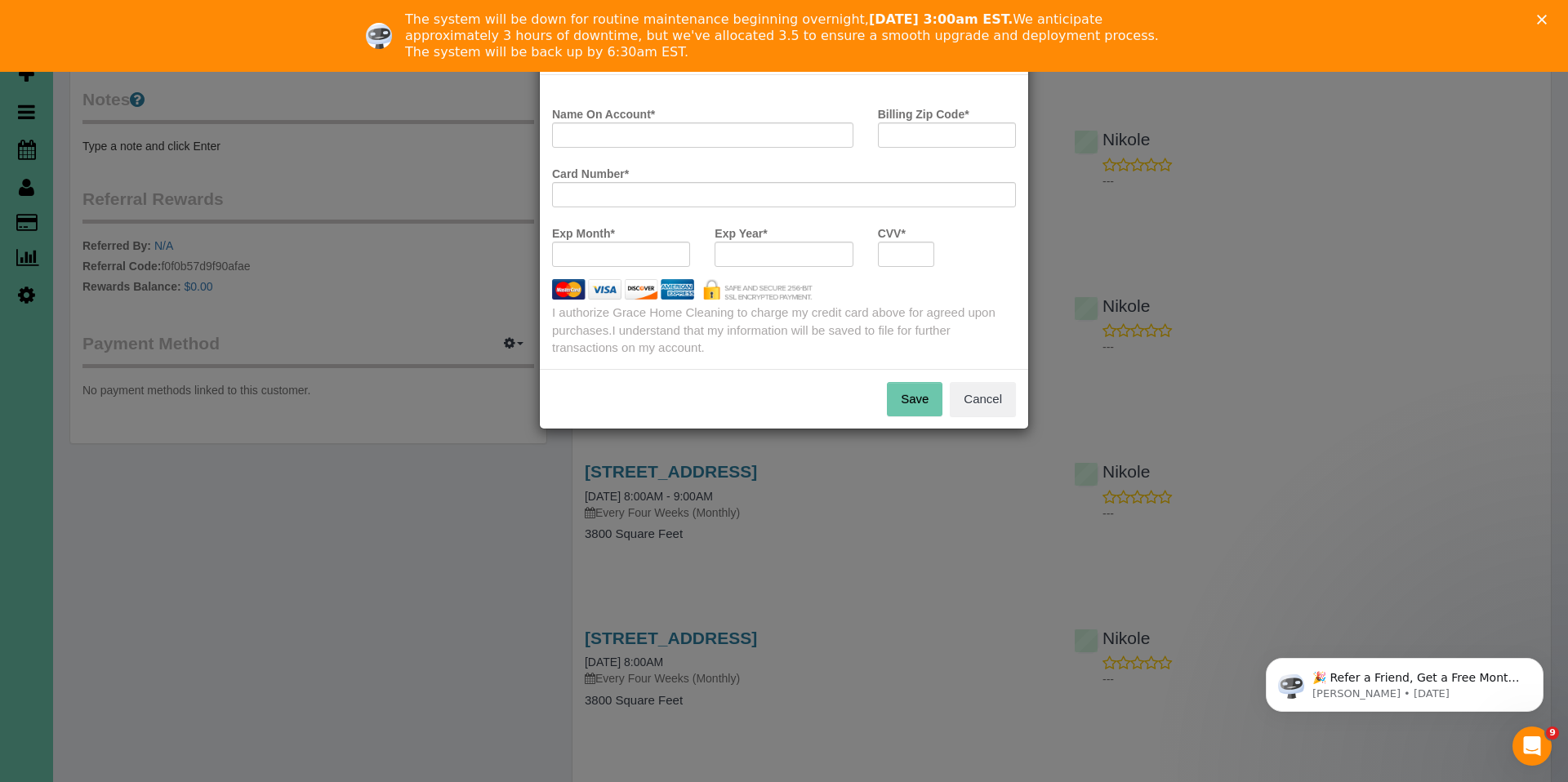
click at [1546, 18] on div "Close" at bounding box center [1545, 19] width 17 height 10
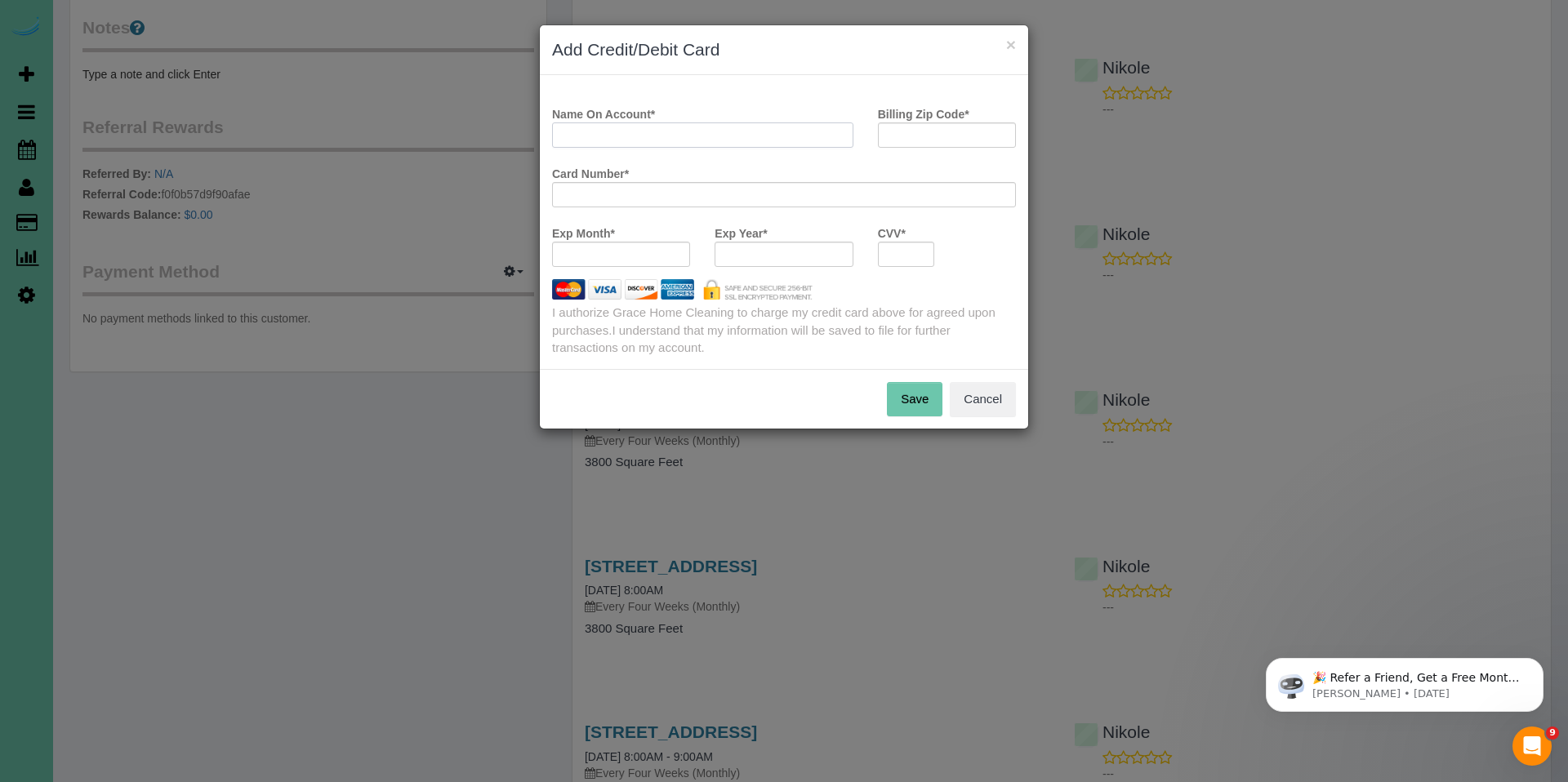
click at [634, 124] on input "Name On Account *" at bounding box center [702, 135] width 301 height 25
type input "[PERSON_NAME]"
click at [977, 404] on button "Cancel" at bounding box center [983, 398] width 66 height 34
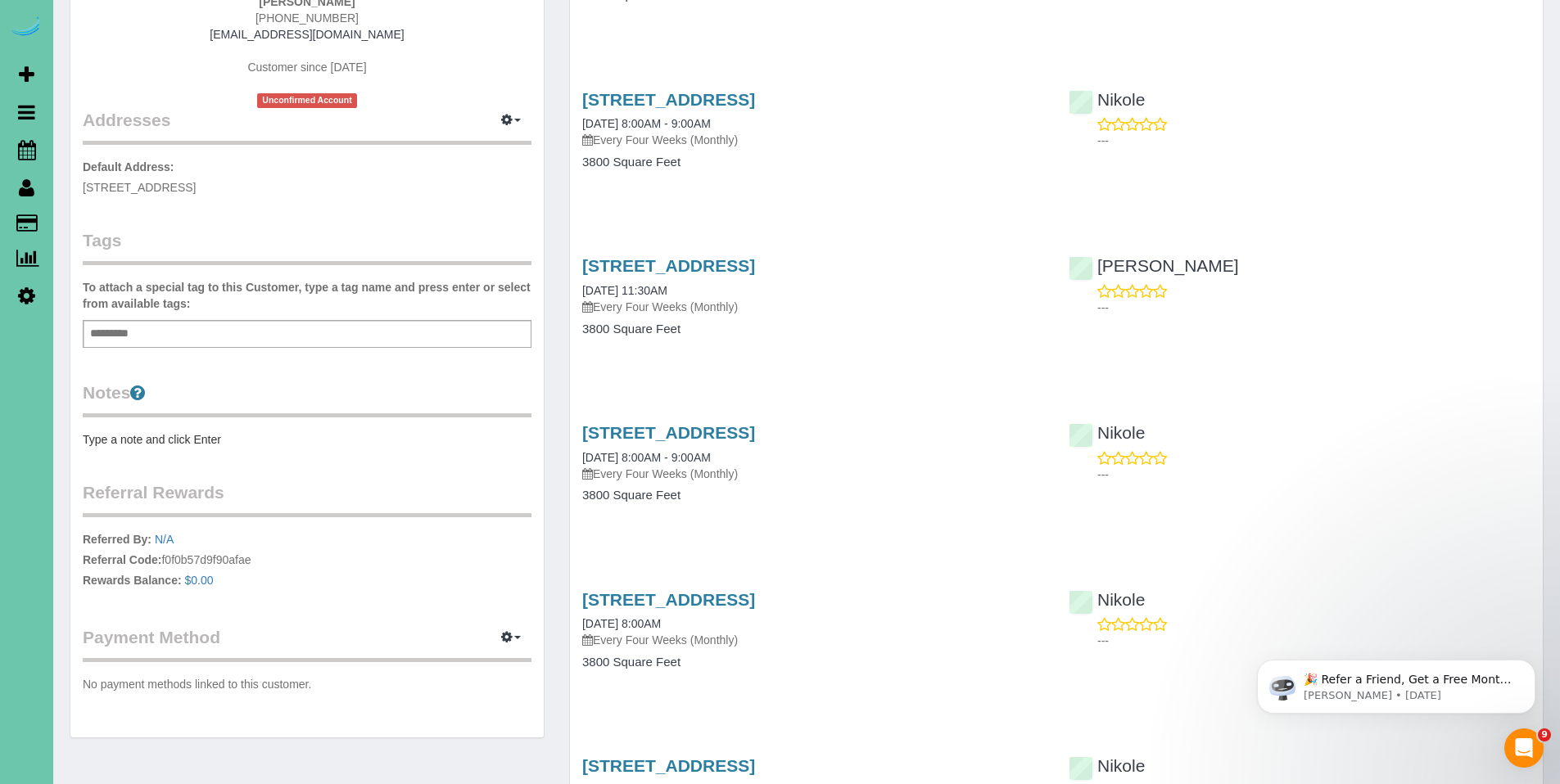
scroll to position [225, 0]
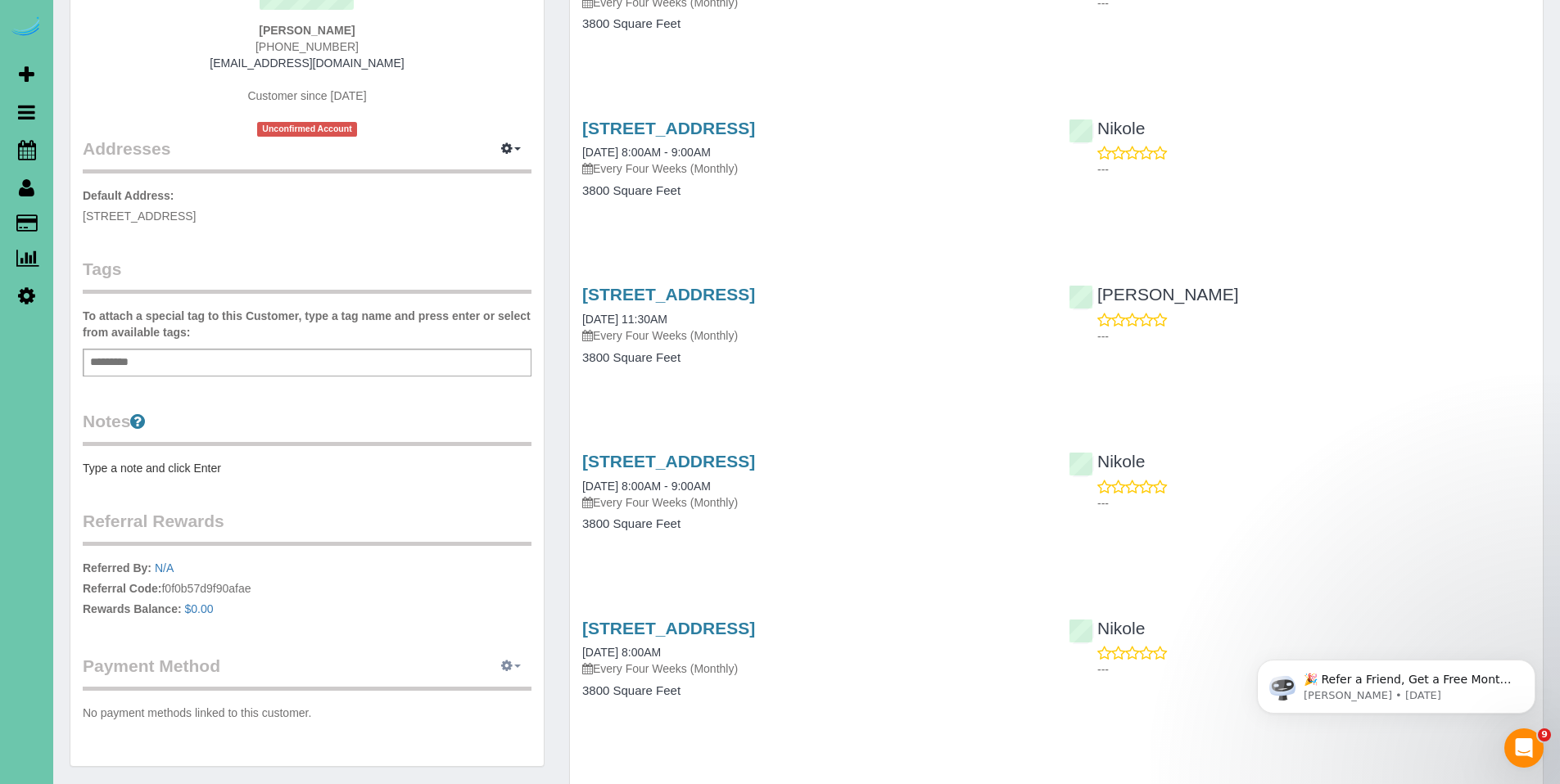
click at [514, 664] on button "button" at bounding box center [511, 667] width 41 height 25
click at [472, 724] on link "Add Credit/Debit Card" at bounding box center [453, 718] width 153 height 21
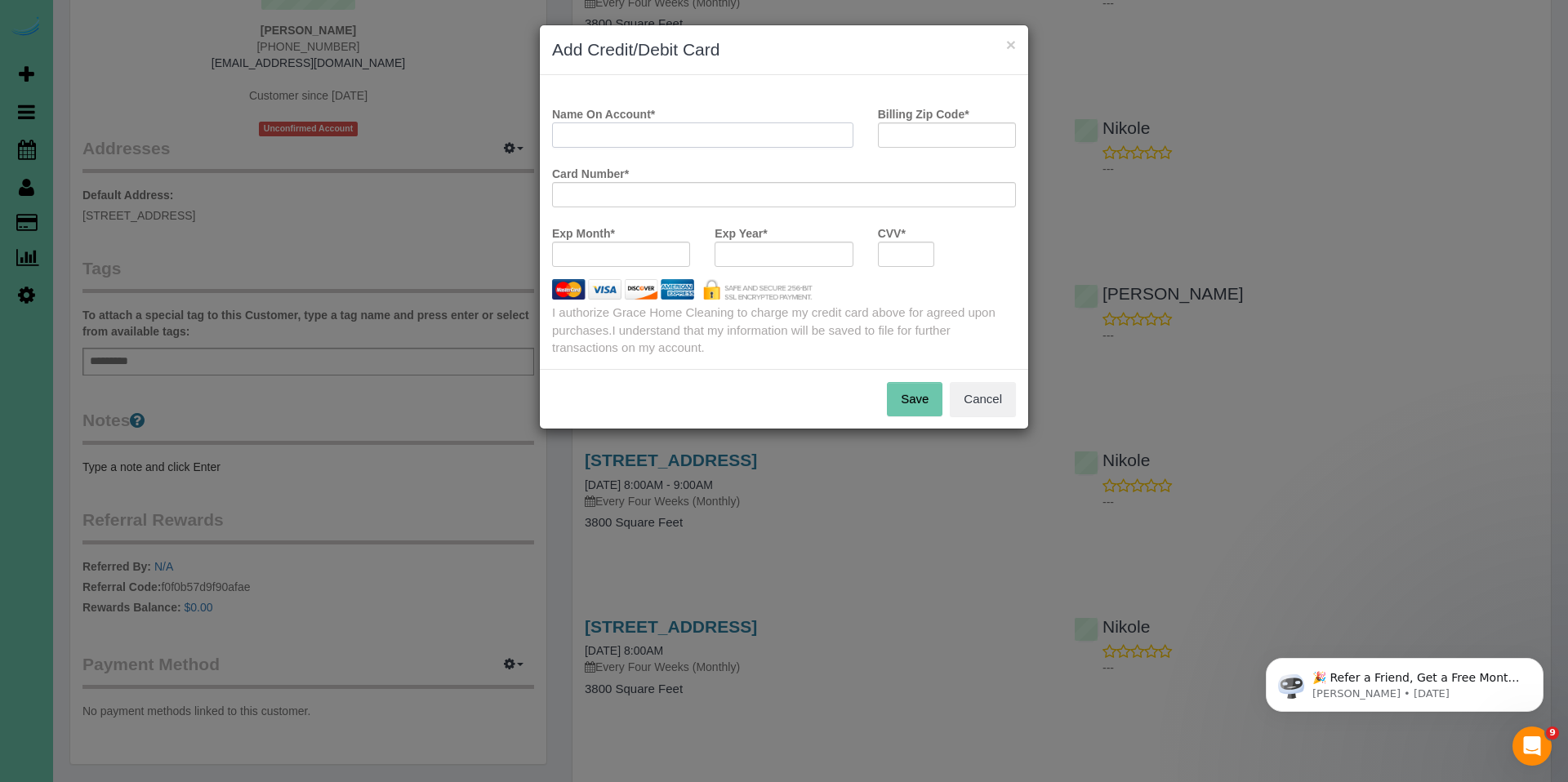
click at [709, 136] on input "Name On Account *" at bounding box center [702, 135] width 301 height 25
type input "[PERSON_NAME]"
type input "68116"
click at [920, 262] on div at bounding box center [906, 254] width 57 height 25
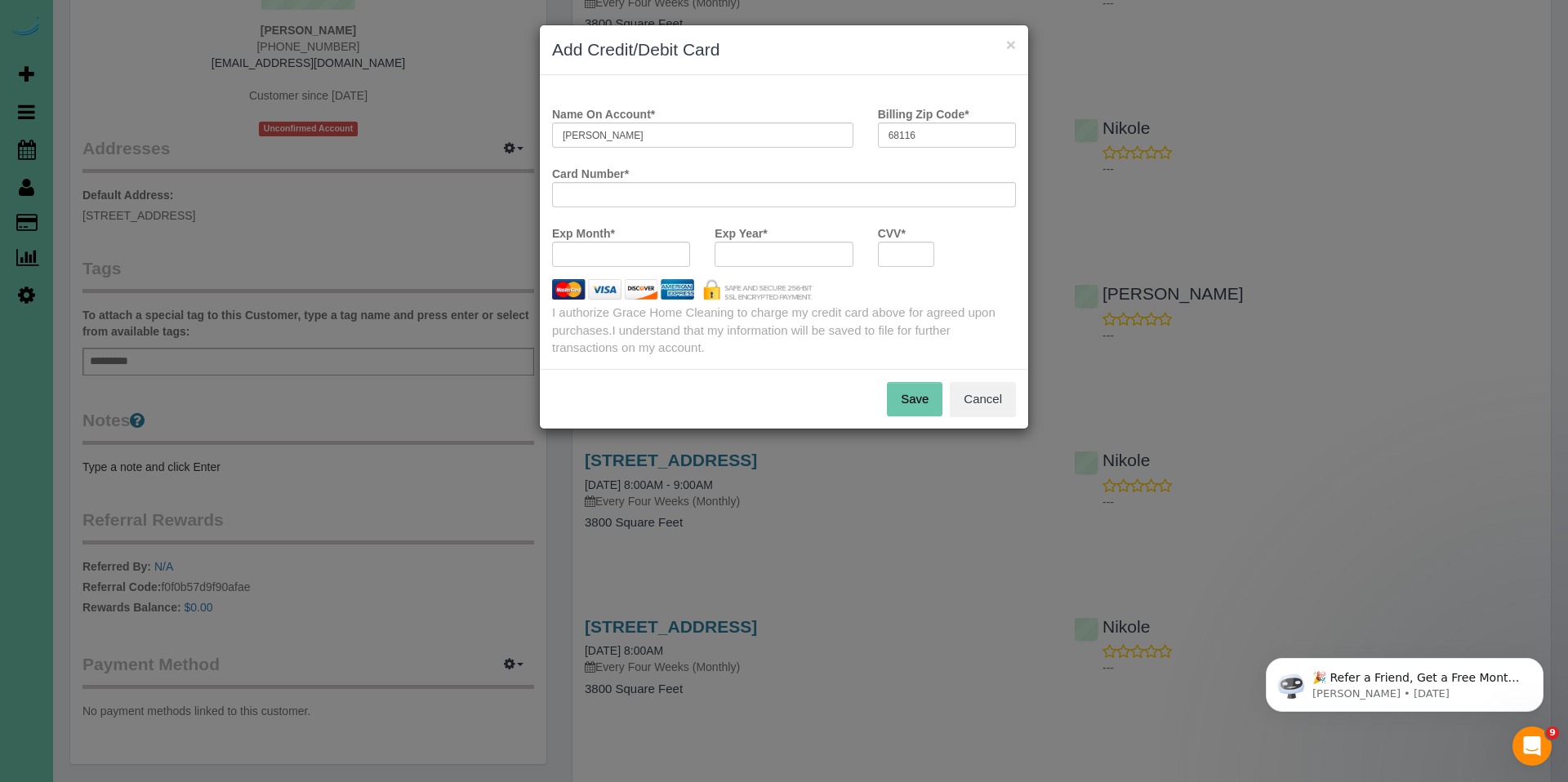
click at [916, 401] on button "Save" at bounding box center [914, 398] width 56 height 34
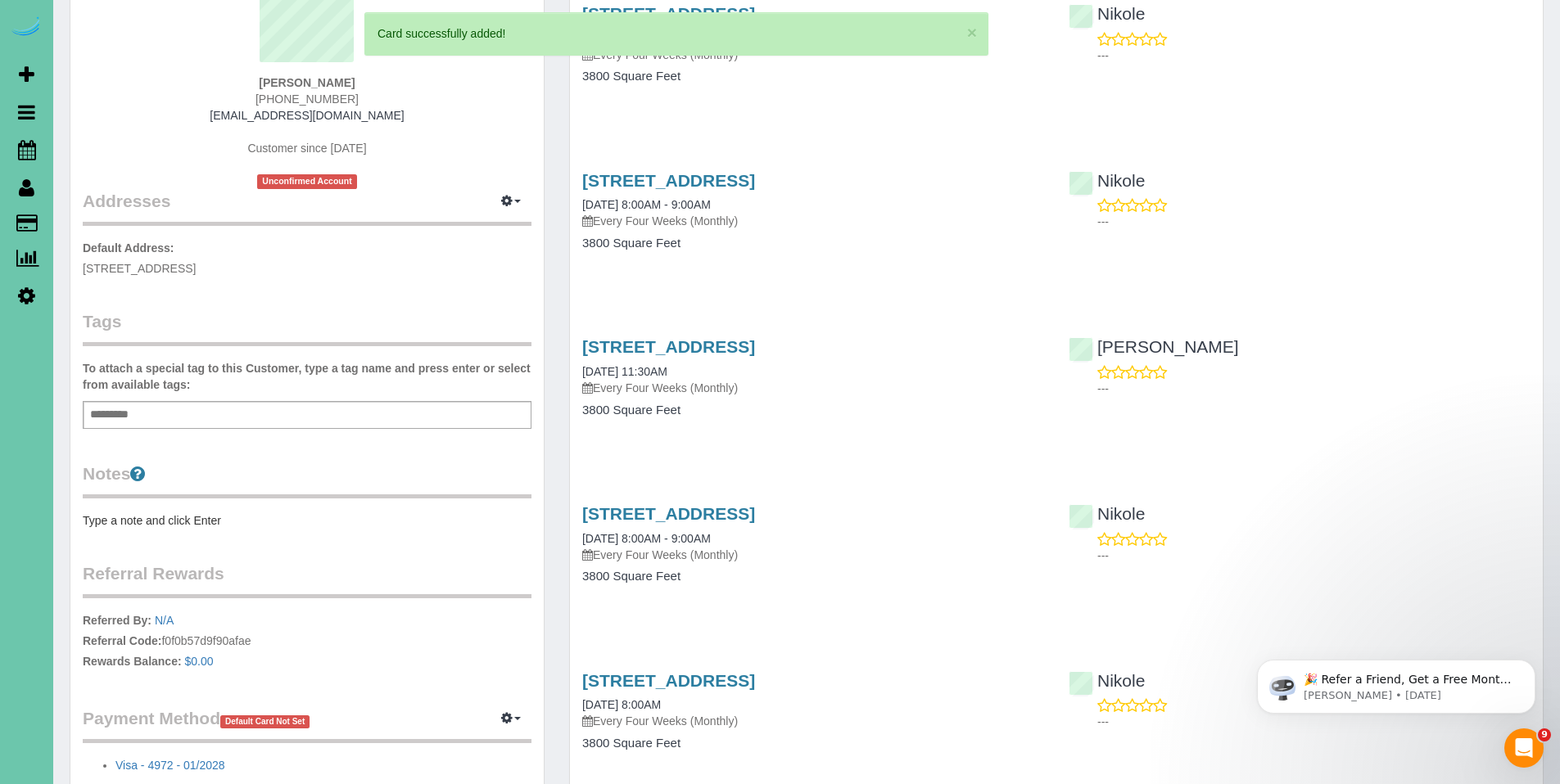
scroll to position [0, 0]
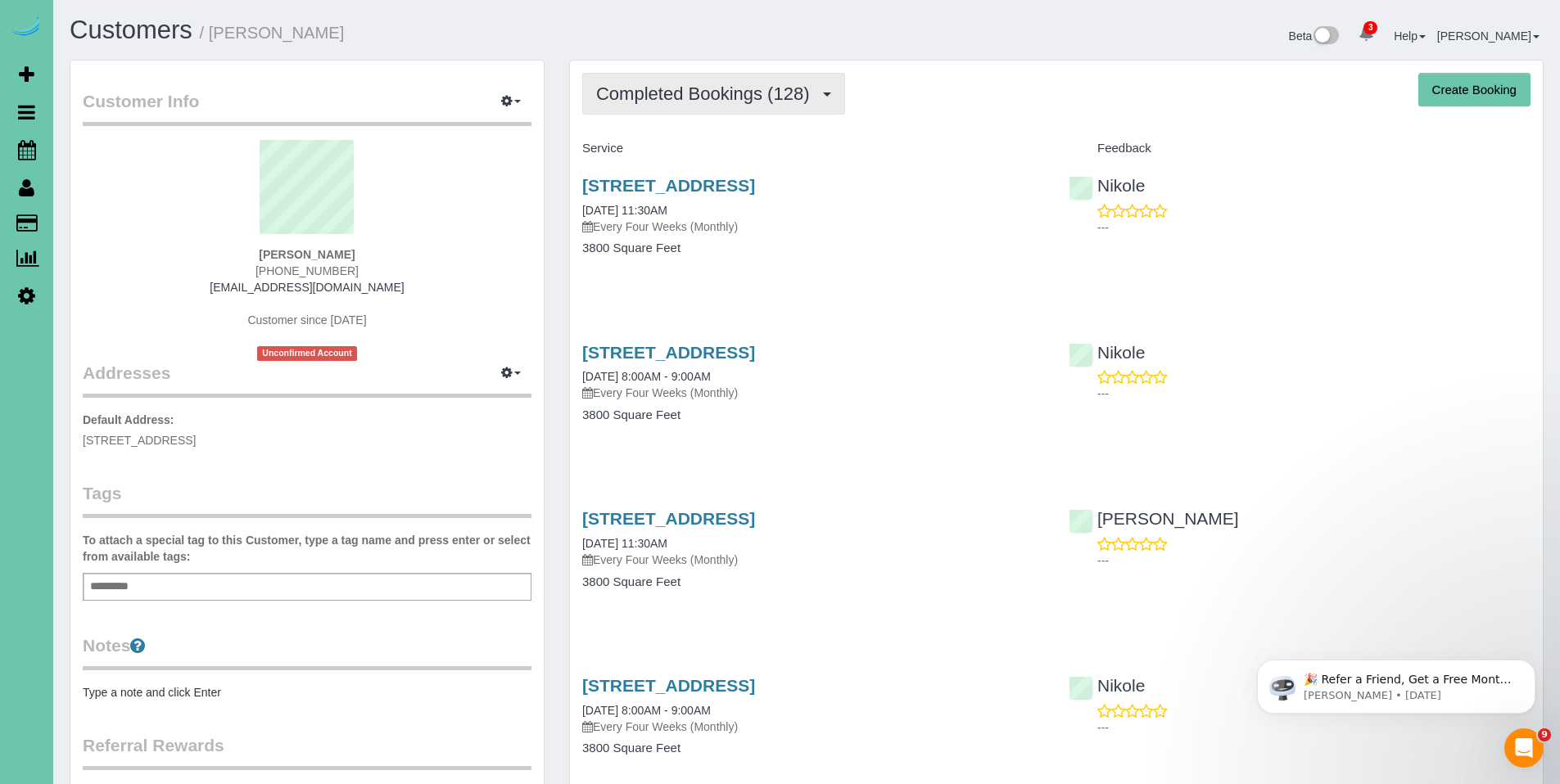
click at [698, 92] on span "Completed Bookings (128)" at bounding box center [706, 94] width 221 height 21
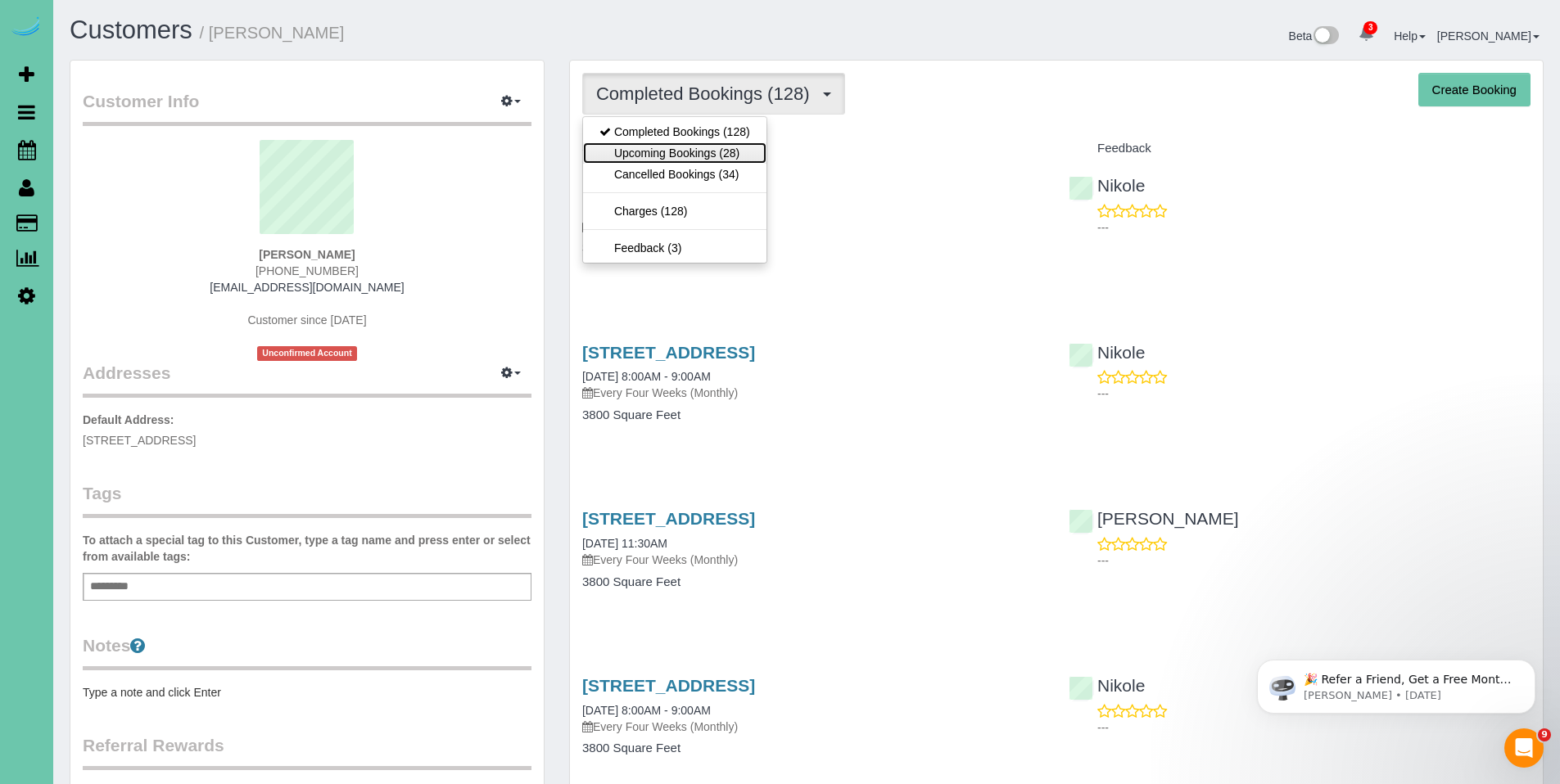
click at [677, 149] on link "Upcoming Bookings (28)" at bounding box center [675, 153] width 184 height 21
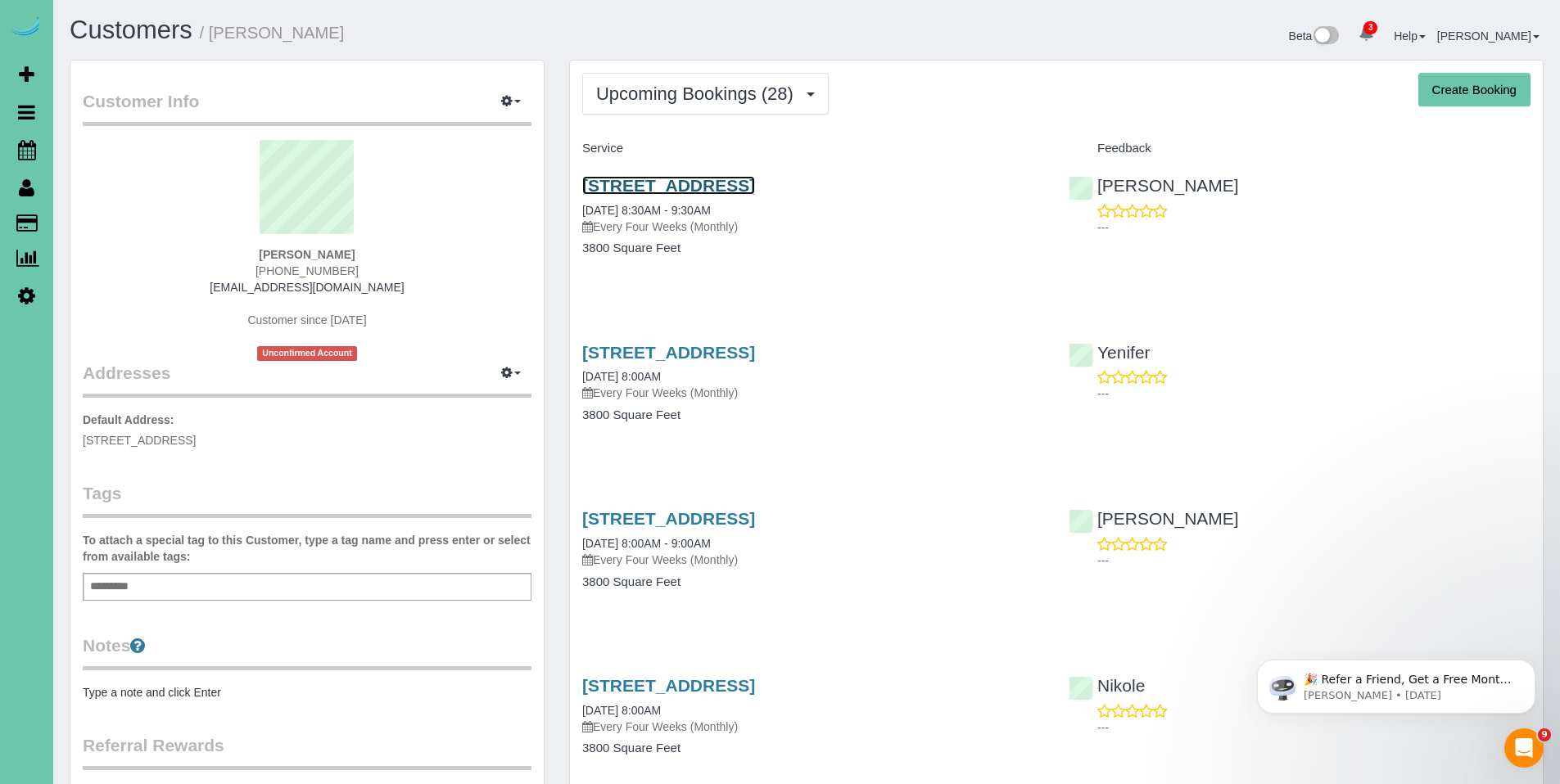
click at [676, 191] on link "[STREET_ADDRESS]" at bounding box center [668, 185] width 173 height 19
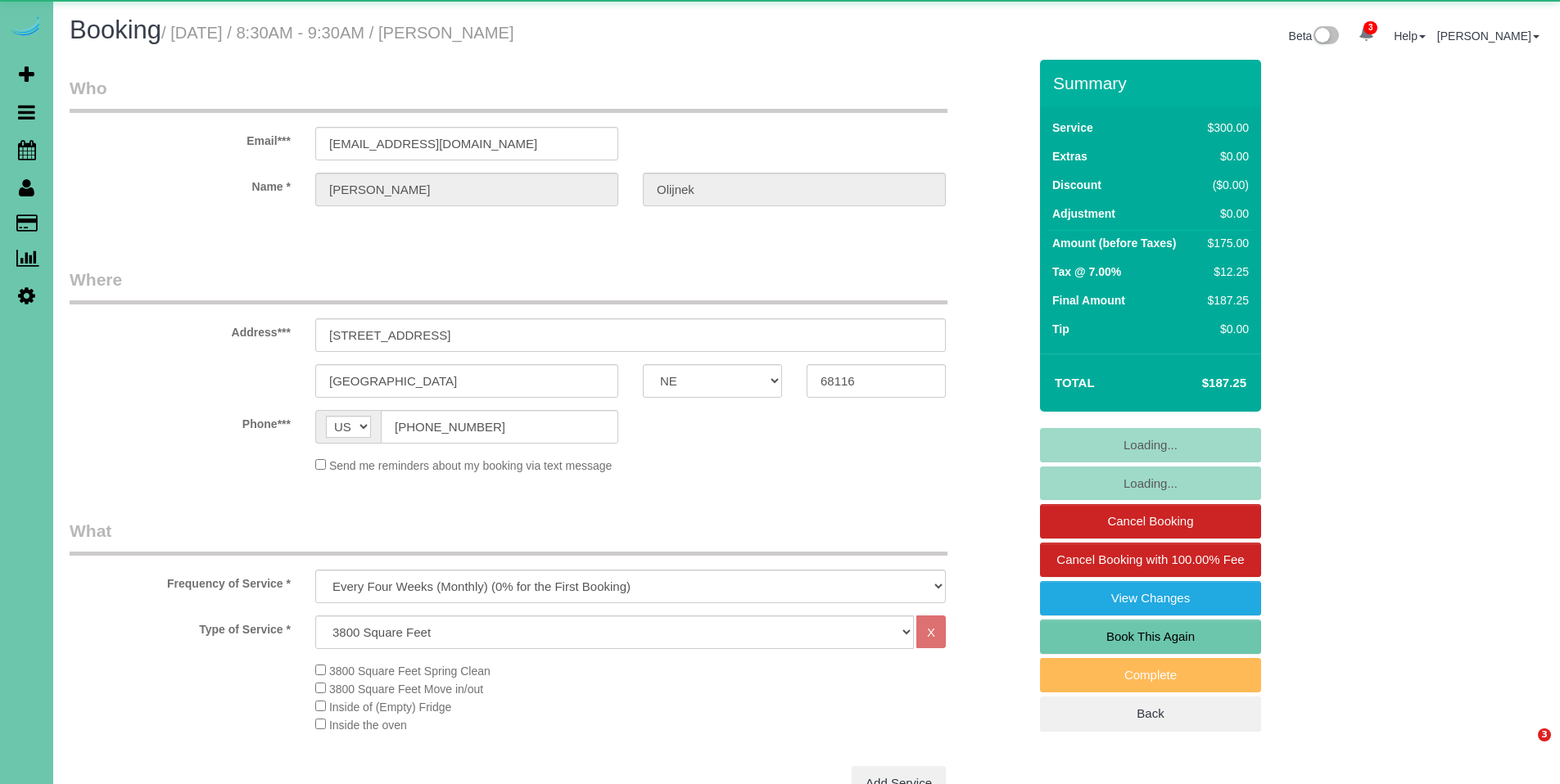
select select "NE"
select select "string:fspay"
select select "object:688"
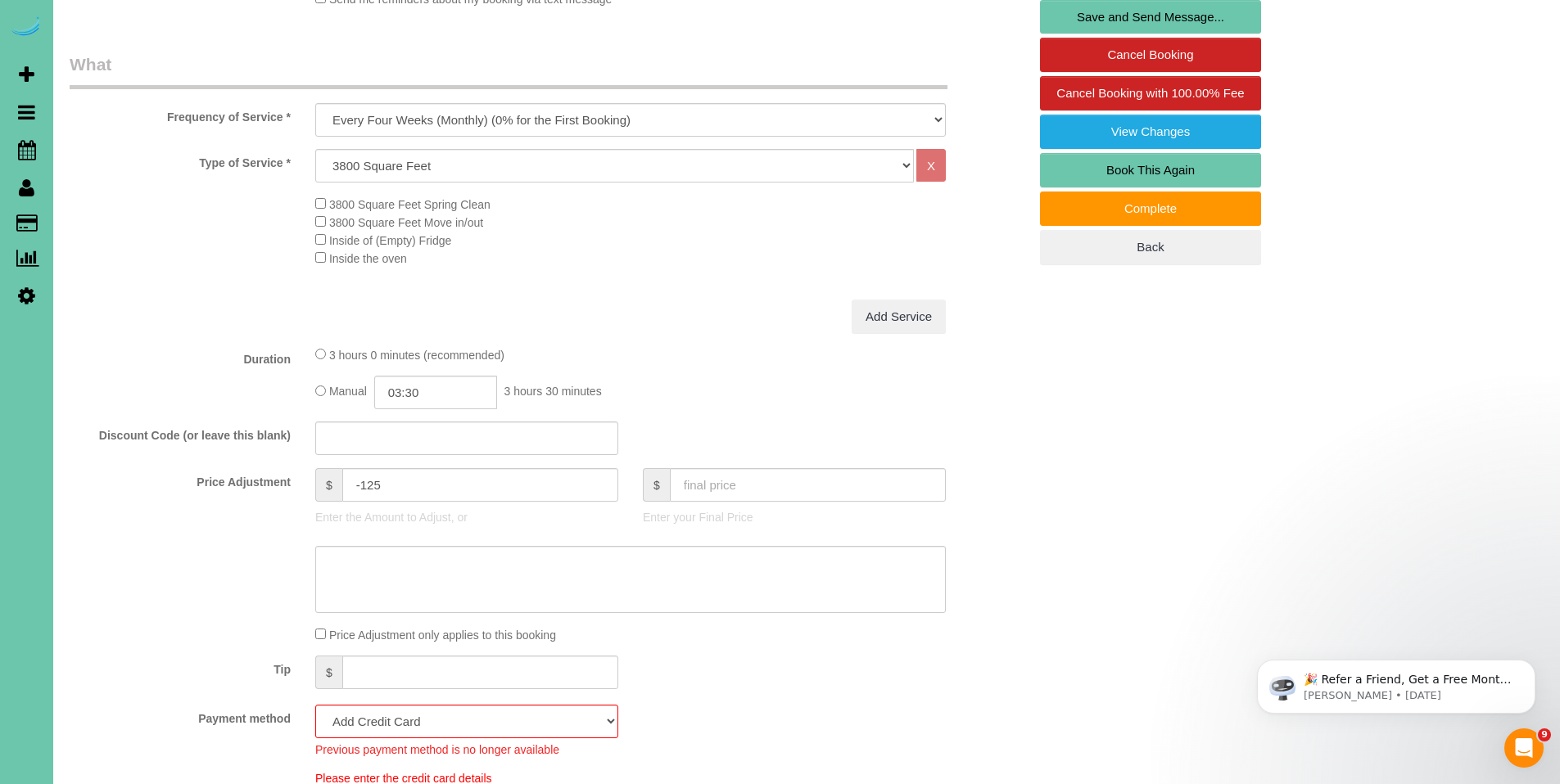
scroll to position [490, 0]
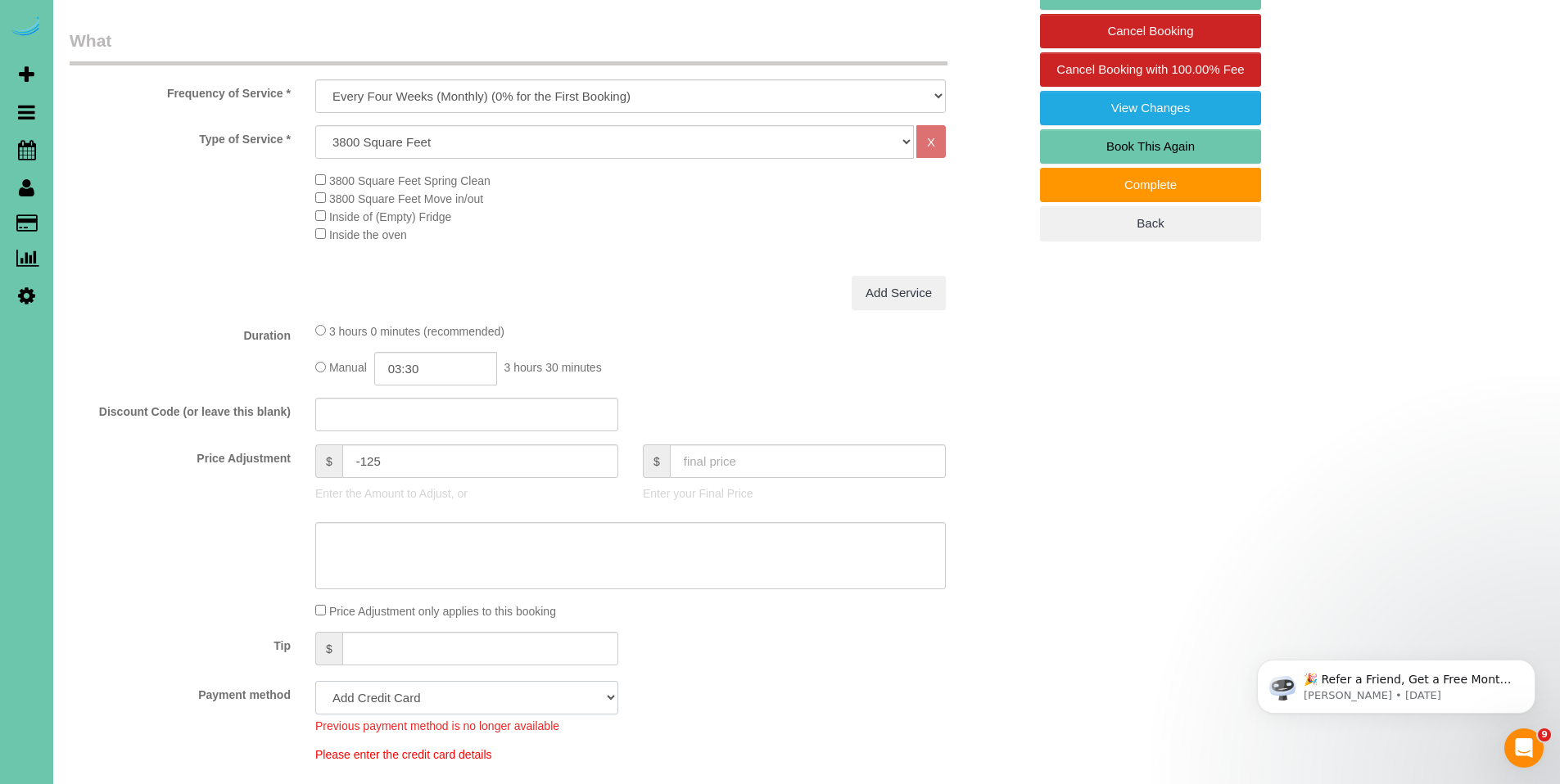
click at [448, 694] on select "Visa - 4972 - 01/2028 Add Credit Card ─────────────── Cash Check Paypal" at bounding box center [467, 697] width 303 height 33
select select "string:fspay-1ab8a20a-1b56-4838-90f0-7c1c4cb03192"
click at [316, 681] on select "Visa - 4972 - 01/2028 Add Credit Card ─────────────── Cash Check Paypal" at bounding box center [467, 697] width 303 height 33
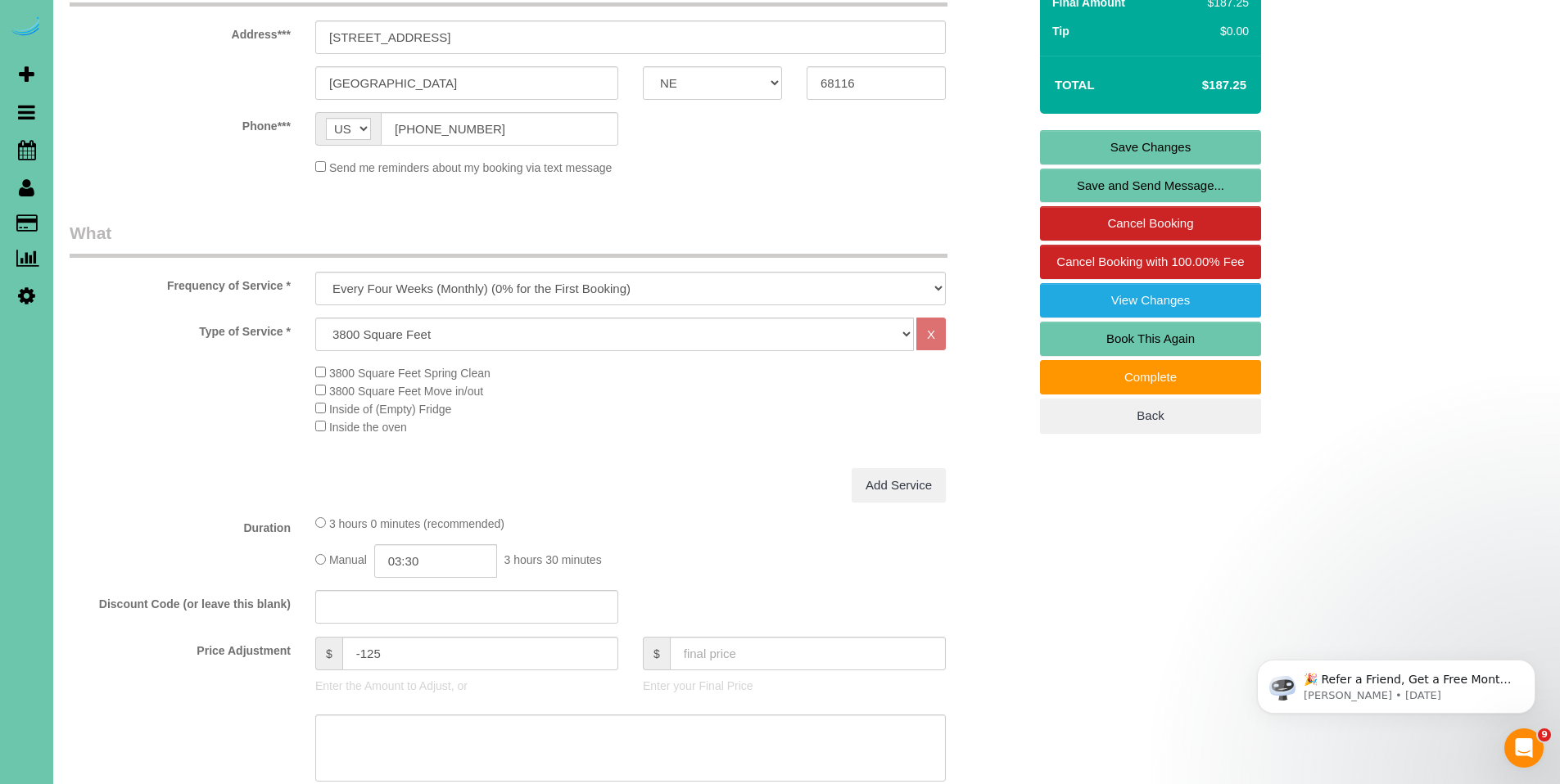
scroll to position [268, 0]
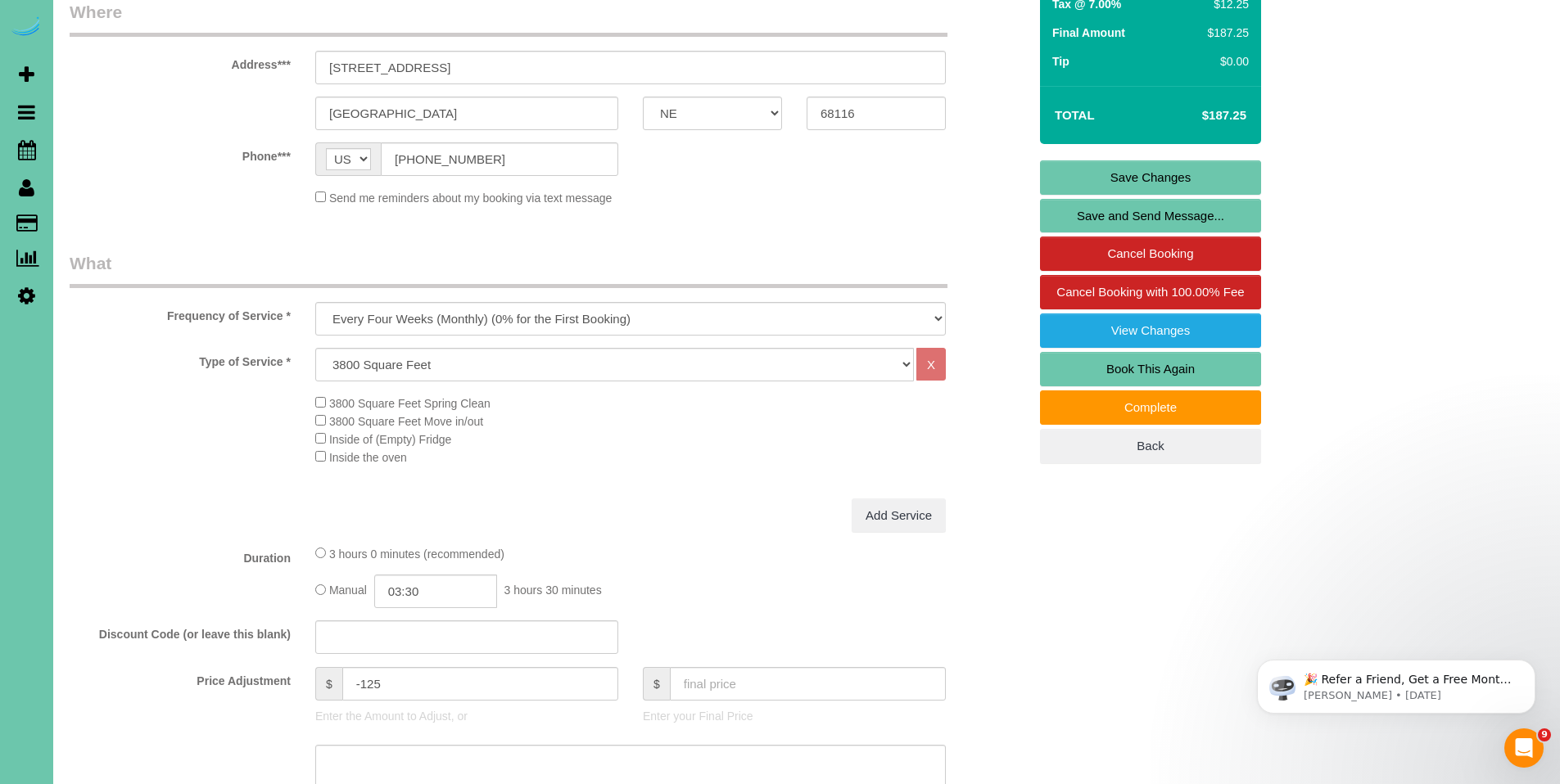
click at [1171, 178] on link "Save Changes" at bounding box center [1151, 177] width 221 height 34
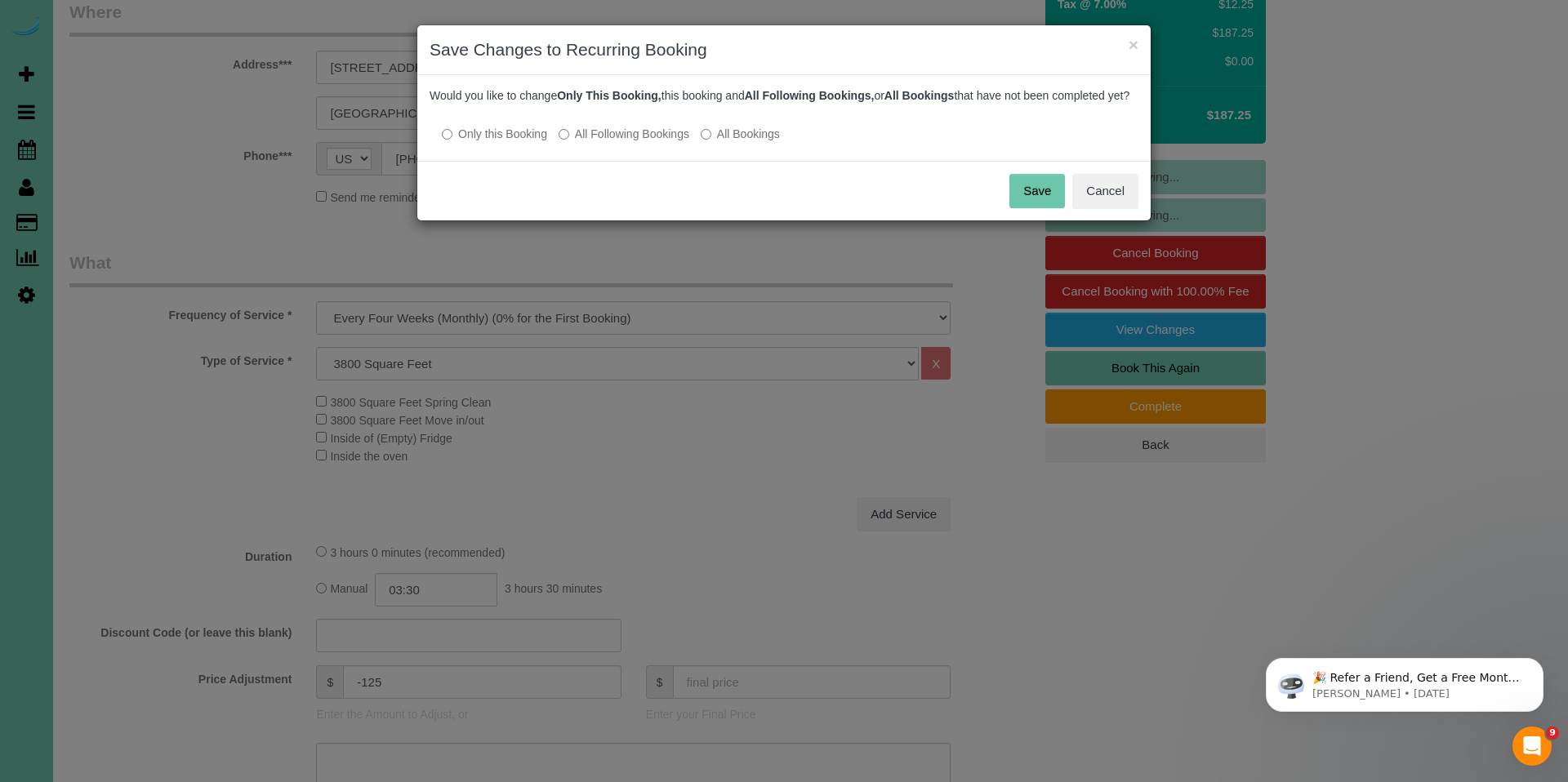
click at [612, 142] on label "All Following Bookings" at bounding box center [623, 133] width 131 height 17
click at [1016, 208] on button "Save" at bounding box center [1036, 191] width 56 height 34
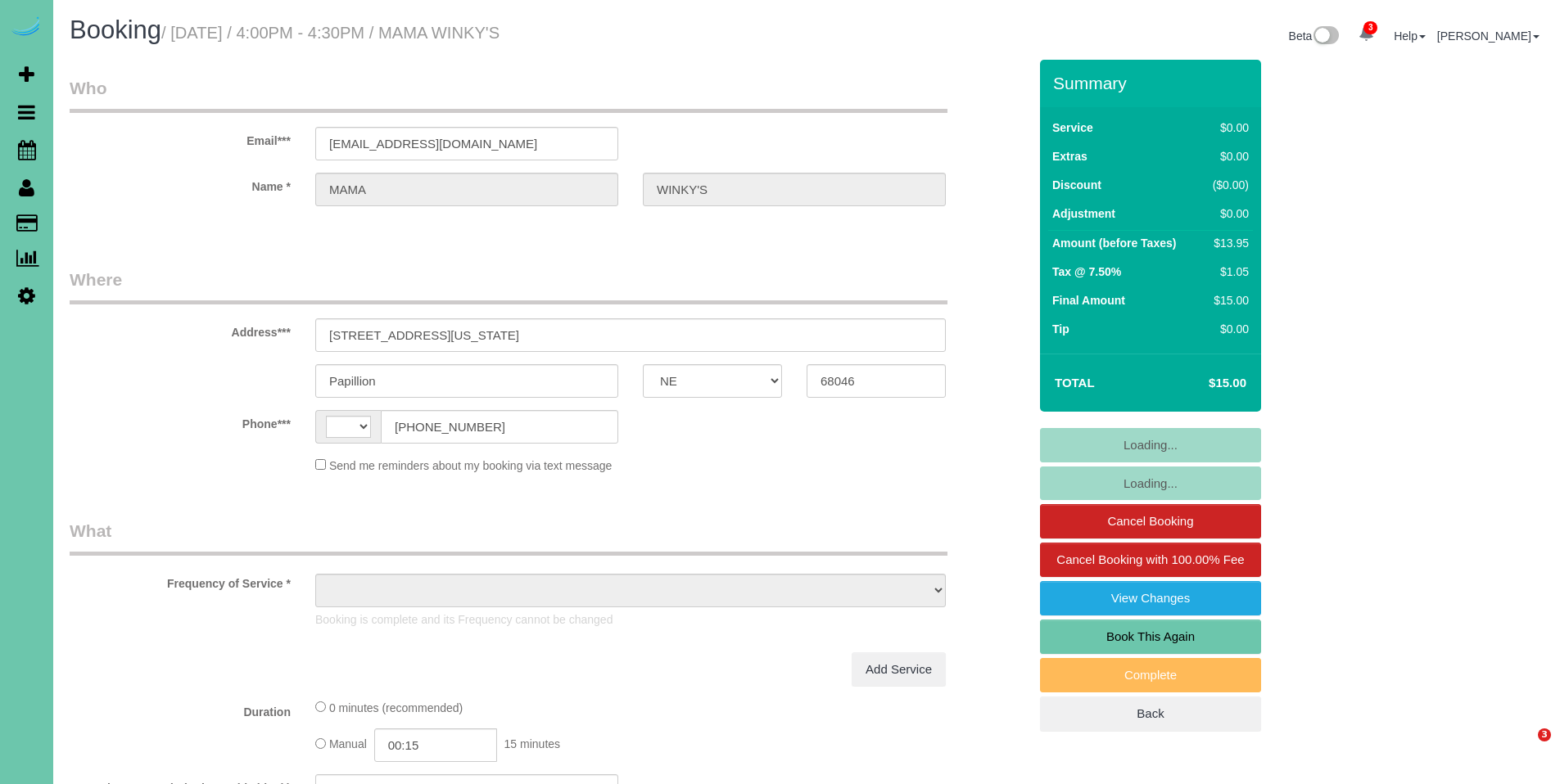
select select "NE"
select select "string:[GEOGRAPHIC_DATA]"
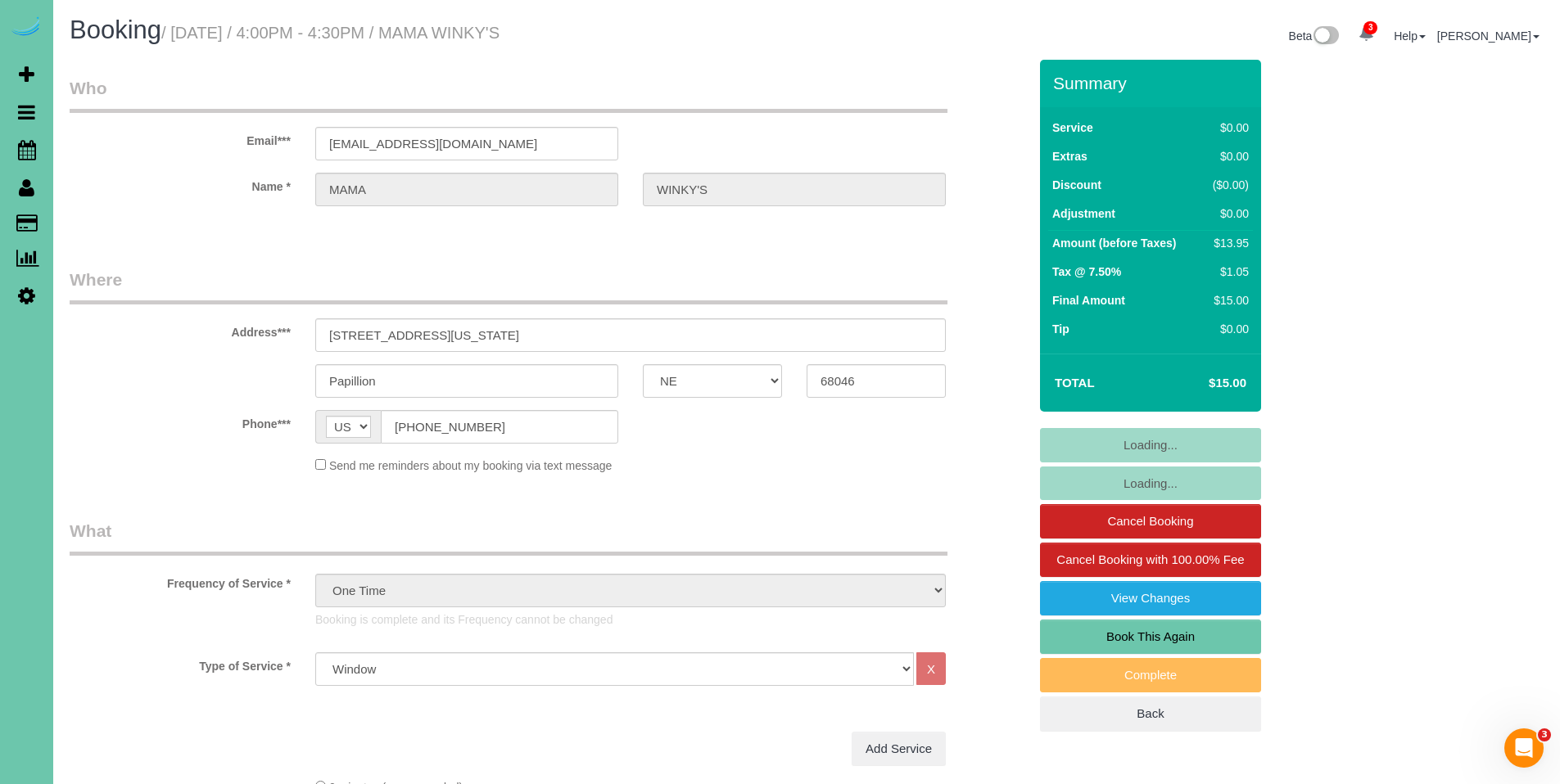
select select "object:926"
